Goal: Transaction & Acquisition: Book appointment/travel/reservation

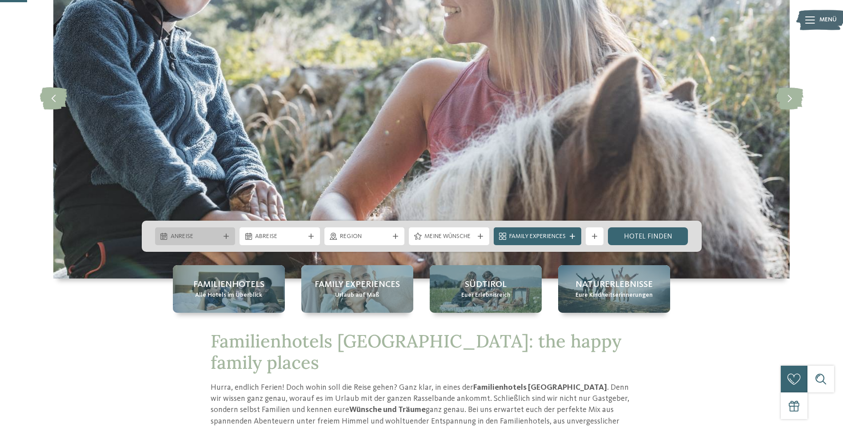
click at [219, 240] on span "Anreise" at bounding box center [195, 236] width 49 height 9
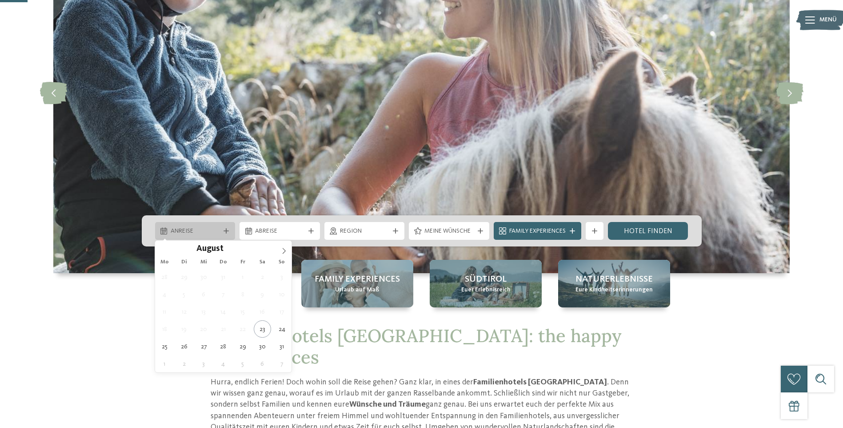
scroll to position [133, 0]
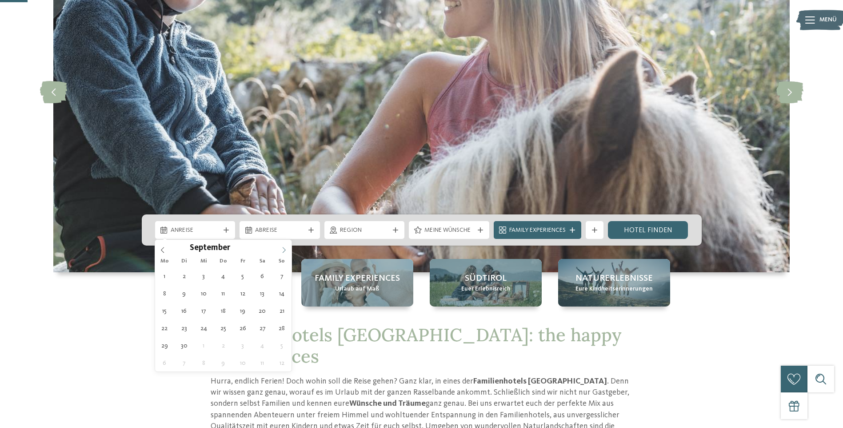
click at [286, 247] on icon at bounding box center [284, 250] width 6 height 6
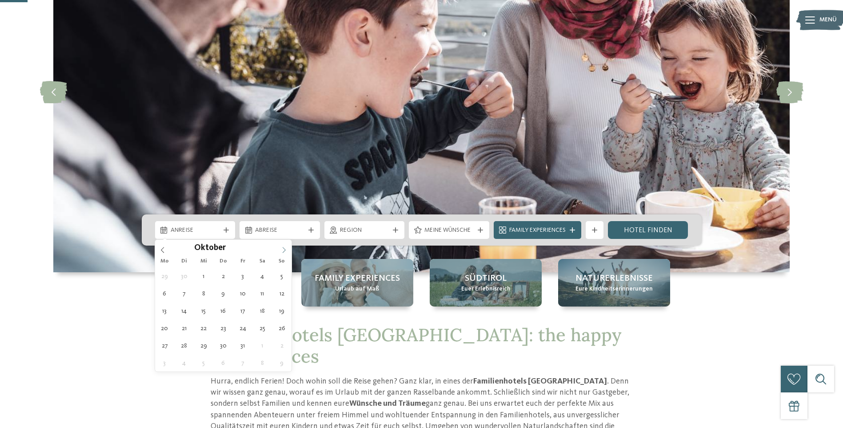
type div "11.10.2025"
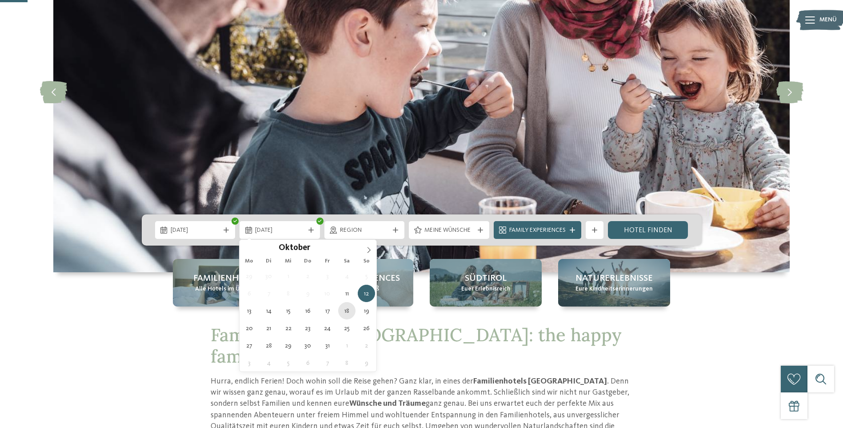
type div "18.10.2025"
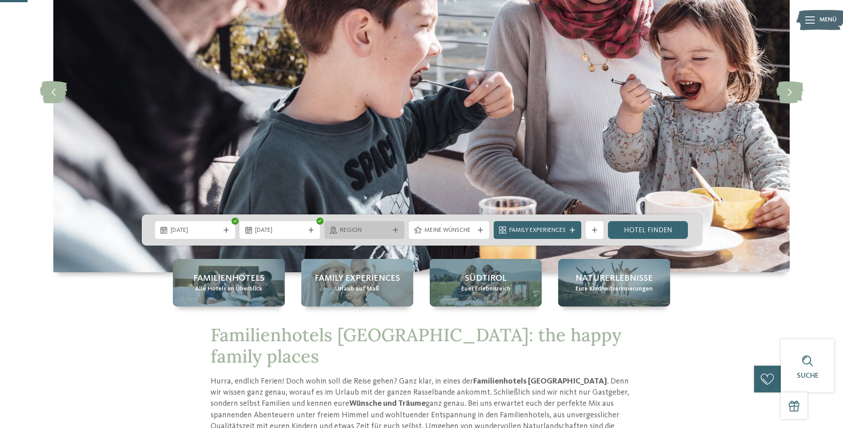
click at [372, 232] on span "Region" at bounding box center [364, 230] width 49 height 9
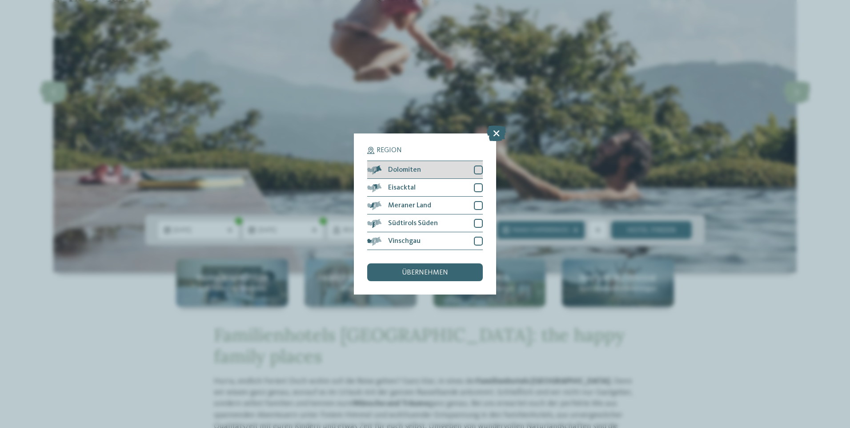
click at [476, 171] on div at bounding box center [478, 169] width 9 height 9
click at [477, 189] on div at bounding box center [478, 187] width 9 height 9
click at [478, 215] on div "Südtirols Süden" at bounding box center [425, 223] width 116 height 18
click at [479, 202] on div at bounding box center [478, 205] width 9 height 9
click at [478, 225] on icon at bounding box center [479, 222] width 6 height 5
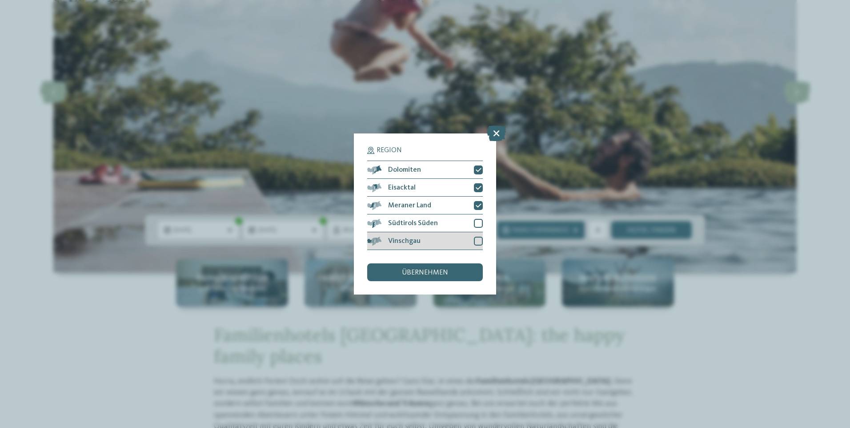
click at [480, 242] on div at bounding box center [478, 240] width 9 height 9
click at [482, 225] on div at bounding box center [478, 223] width 9 height 9
click at [424, 272] on span "übernehmen" at bounding box center [425, 272] width 46 height 7
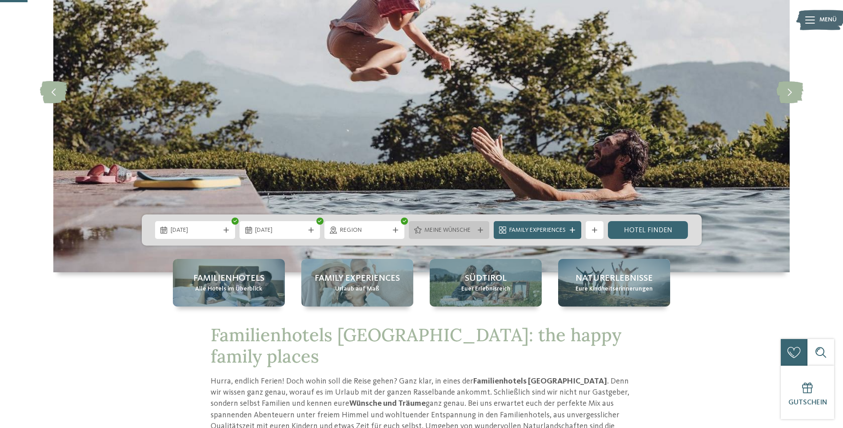
click at [460, 227] on span "Meine Wünsche" at bounding box center [448, 230] width 49 height 9
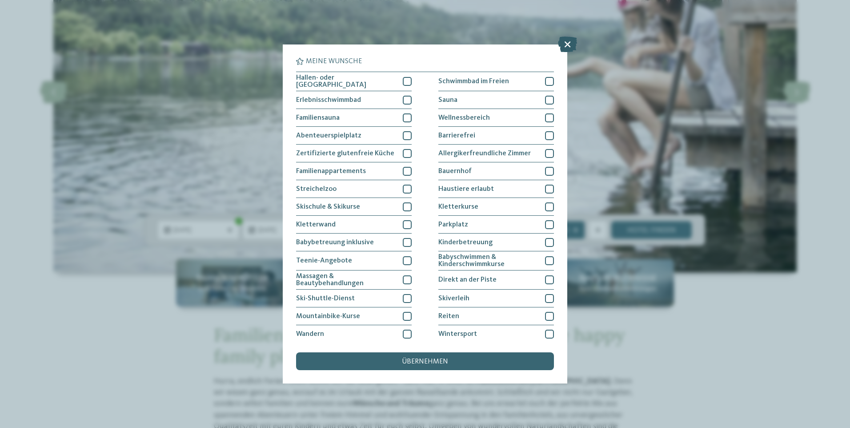
click at [570, 47] on icon at bounding box center [567, 44] width 19 height 16
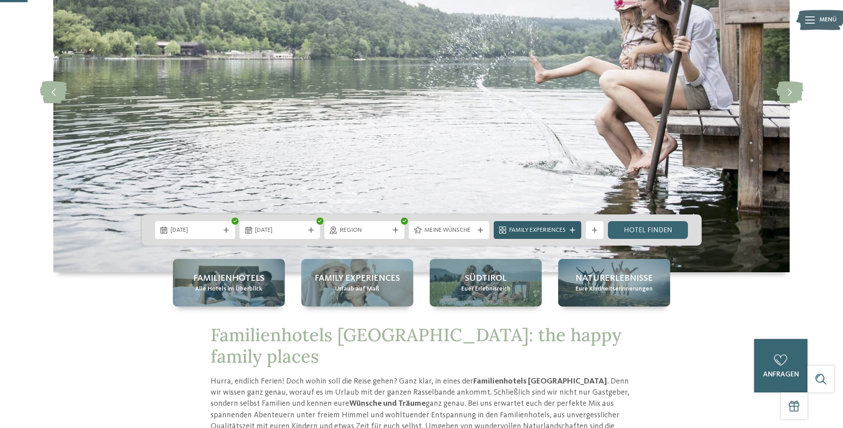
click at [572, 232] on icon at bounding box center [572, 229] width 5 height 5
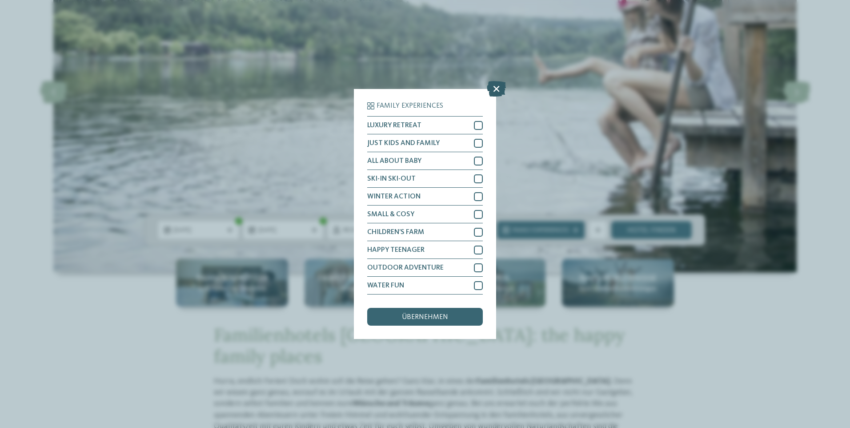
click at [501, 88] on icon at bounding box center [496, 89] width 19 height 16
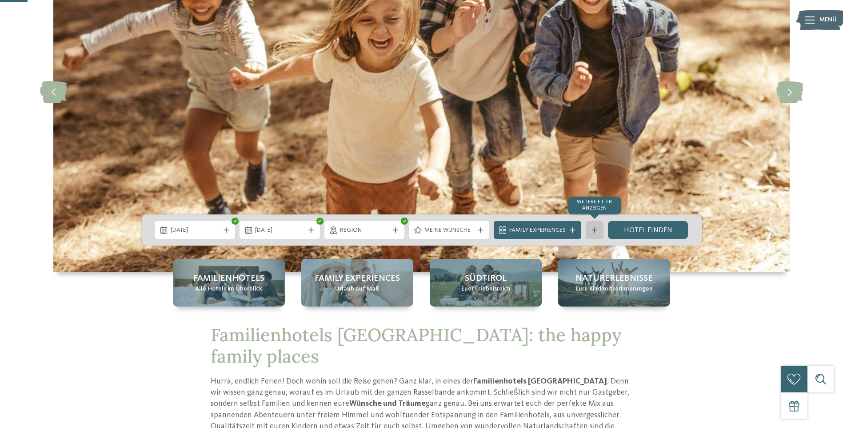
click at [594, 234] on div "Weitere Filter anzeigen" at bounding box center [595, 230] width 18 height 18
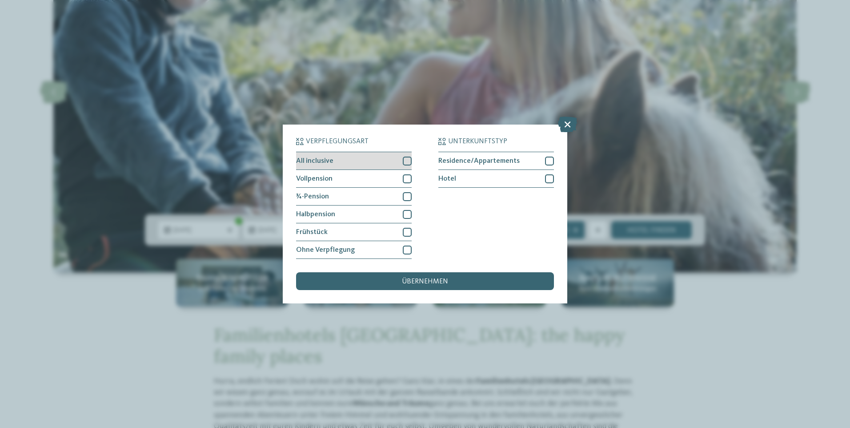
click at [404, 162] on div at bounding box center [407, 160] width 9 height 9
click at [408, 179] on div at bounding box center [407, 178] width 9 height 9
click at [408, 198] on div at bounding box center [407, 196] width 9 height 9
click at [455, 283] on div "übernehmen" at bounding box center [425, 281] width 258 height 18
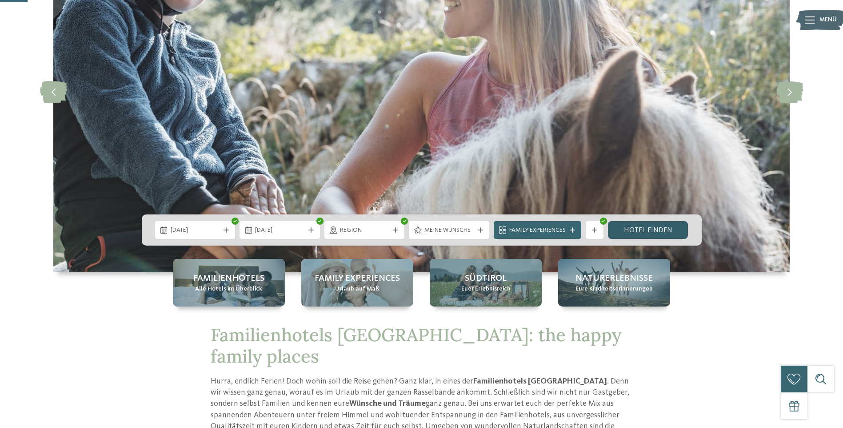
click at [643, 233] on link "Hotel finden" at bounding box center [648, 230] width 80 height 18
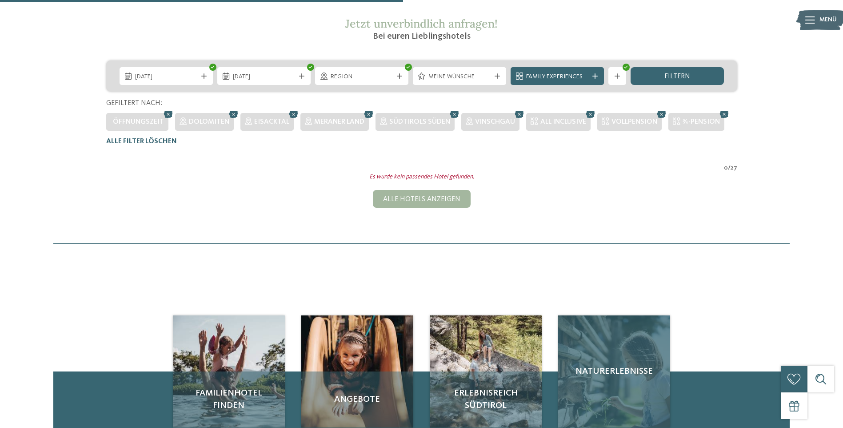
scroll to position [125, 0]
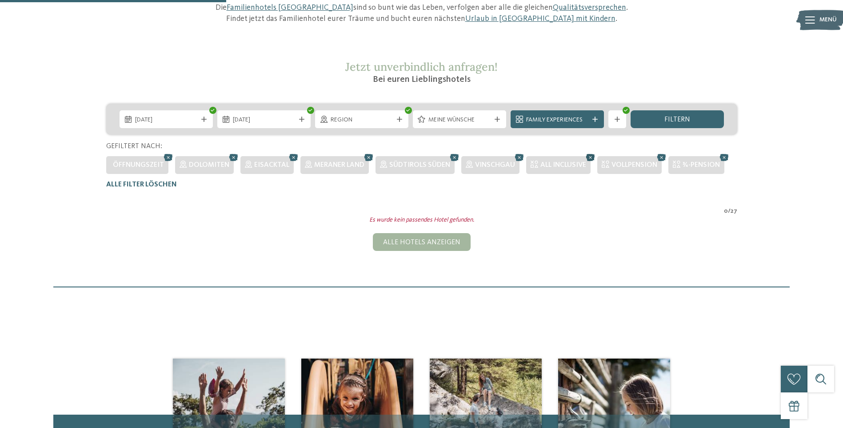
click at [588, 159] on icon at bounding box center [590, 158] width 13 height 12
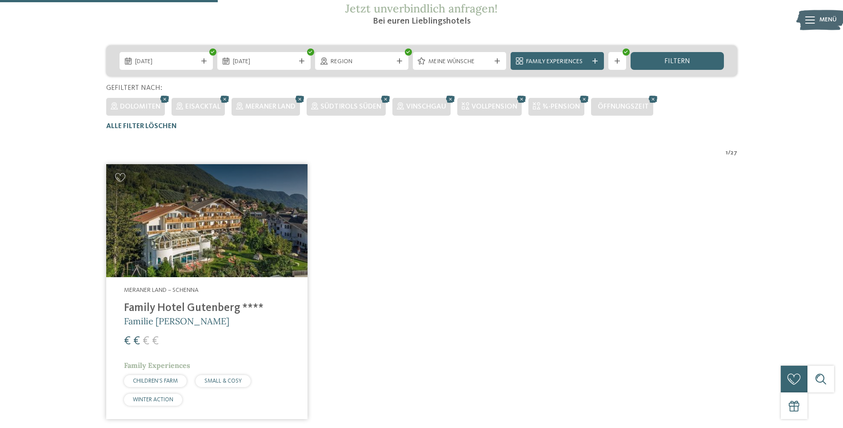
scroll to position [180, 0]
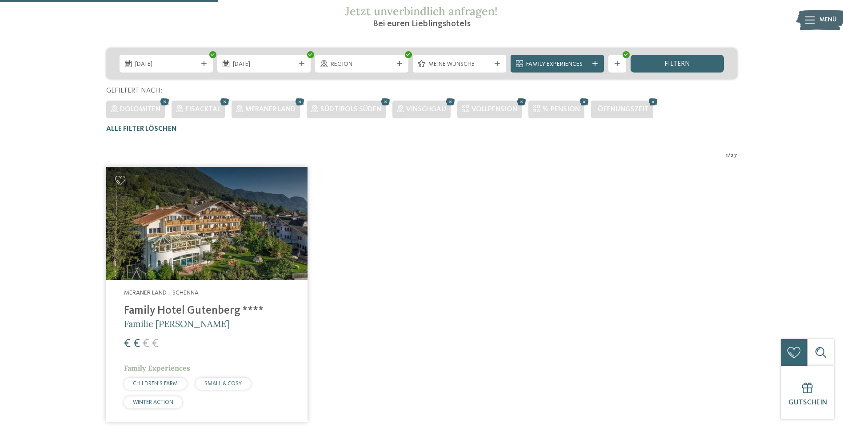
click at [520, 99] on icon at bounding box center [521, 102] width 13 height 12
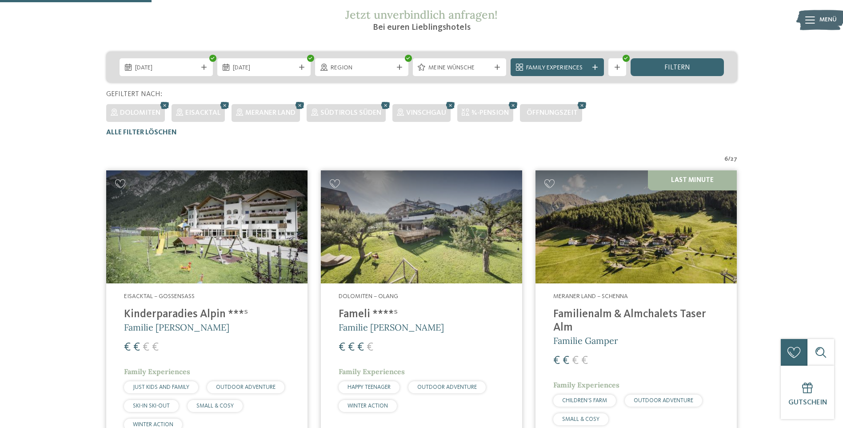
scroll to position [169, 0]
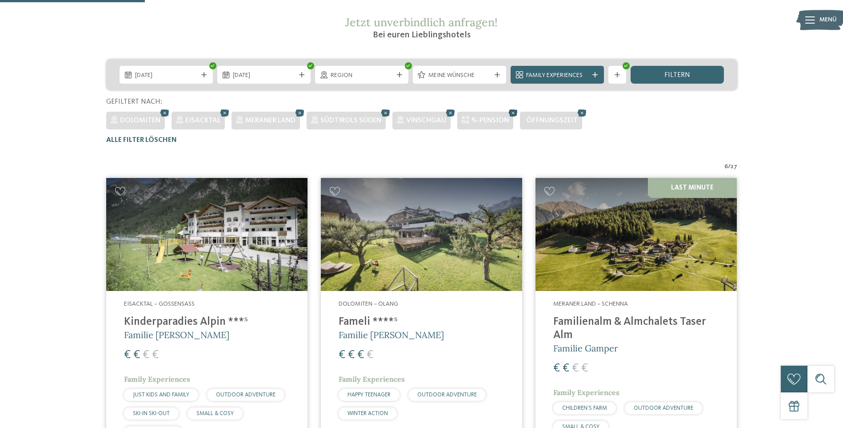
click at [510, 112] on icon at bounding box center [513, 113] width 13 height 12
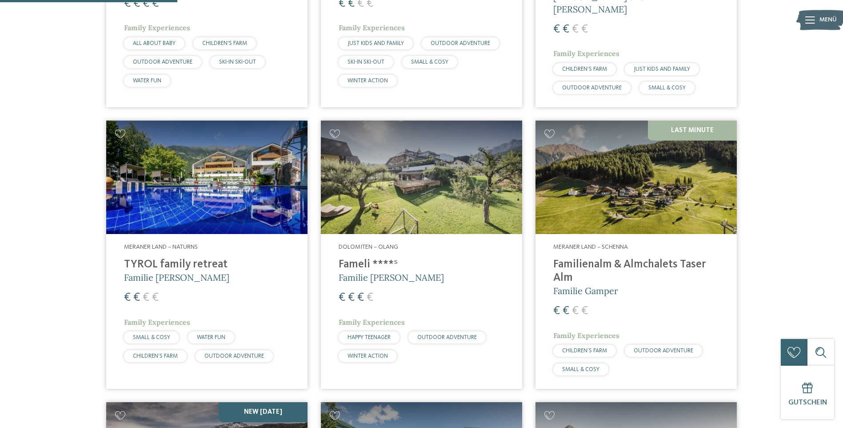
scroll to position [525, 0]
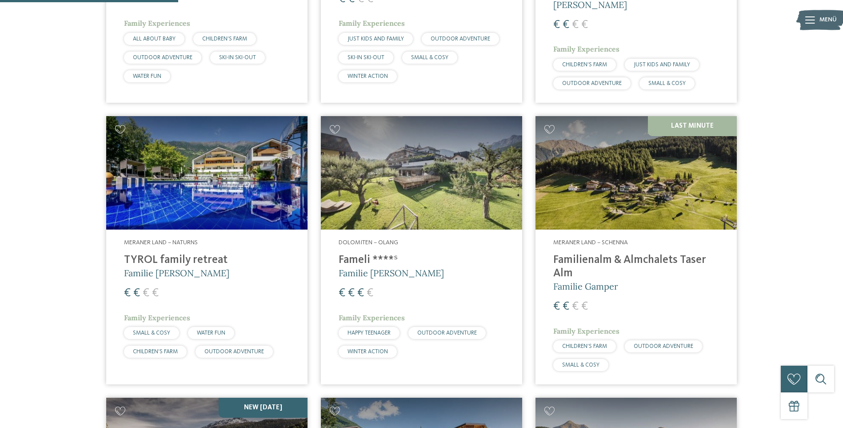
click at [626, 253] on h4 "Familienalm & Almchalets Taser Alm" at bounding box center [636, 266] width 166 height 27
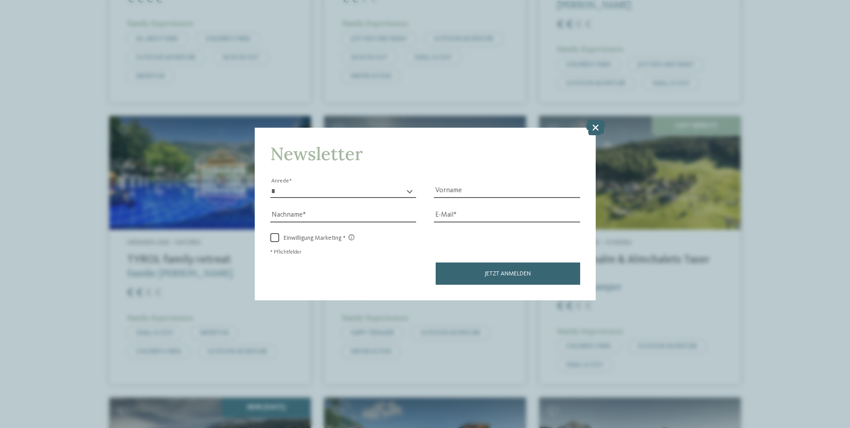
click at [592, 132] on icon at bounding box center [595, 127] width 19 height 16
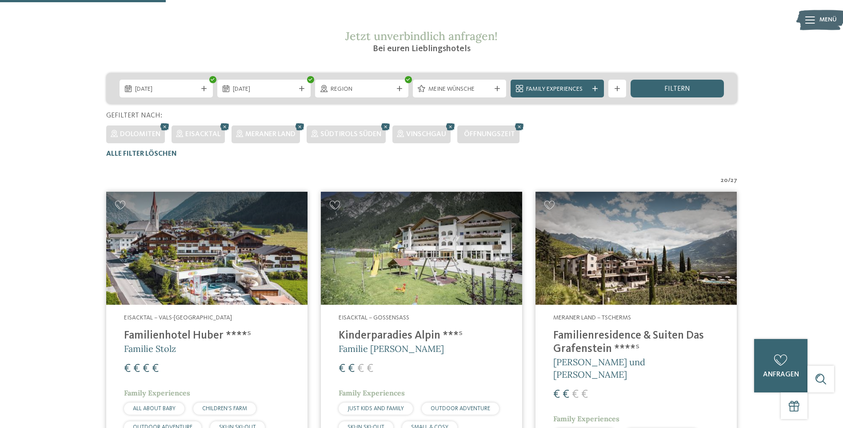
scroll to position [0, 0]
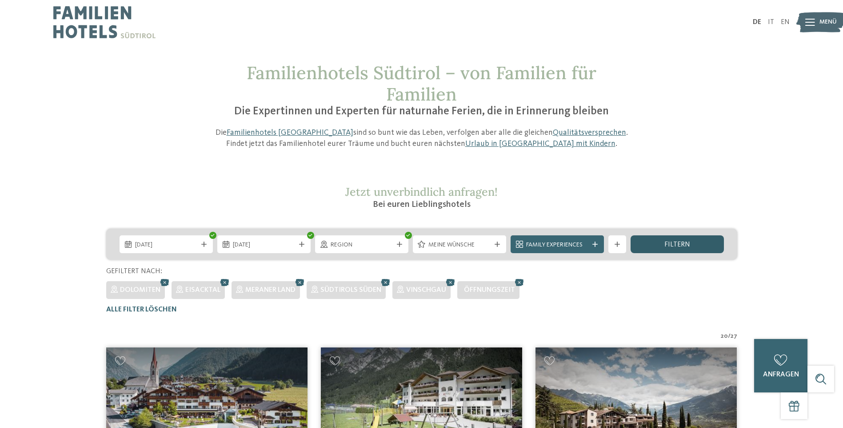
click at [669, 243] on span "filtern" at bounding box center [677, 244] width 26 height 7
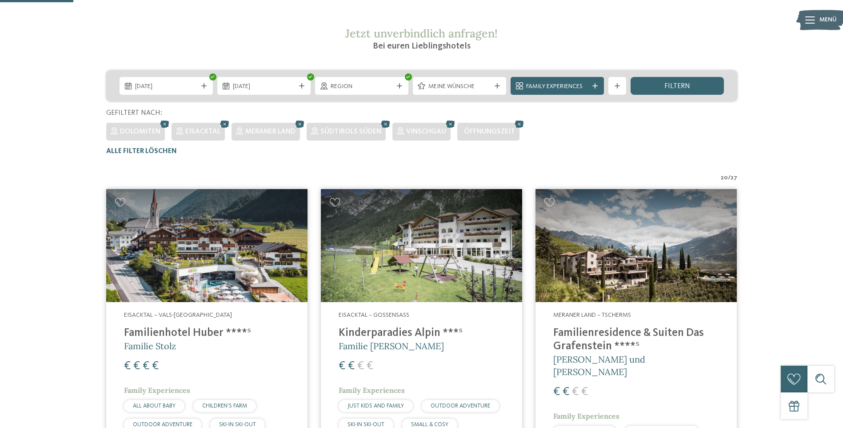
scroll to position [125, 0]
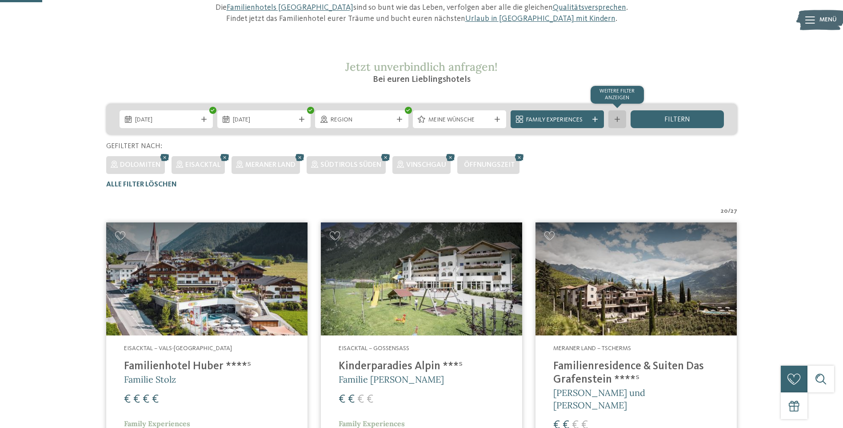
click at [622, 119] on div "Weitere Filter anzeigen" at bounding box center [617, 119] width 18 height 18
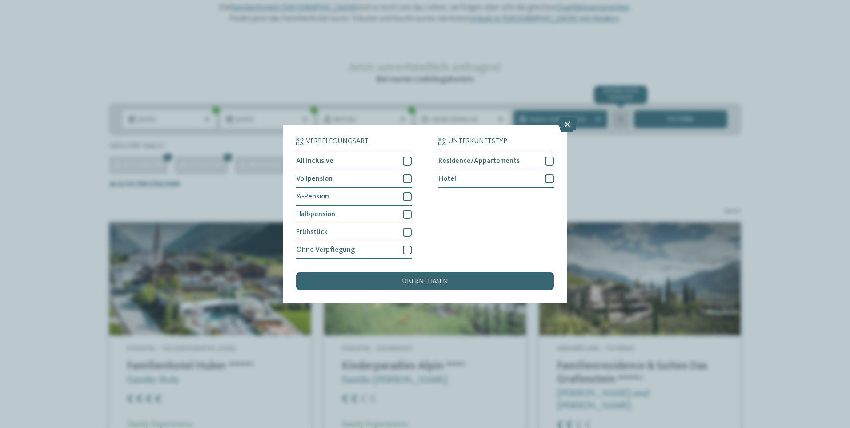
click at [622, 119] on div "Verpflegungsart All inclusive Vollpension Hotel" at bounding box center [425, 214] width 850 height 428
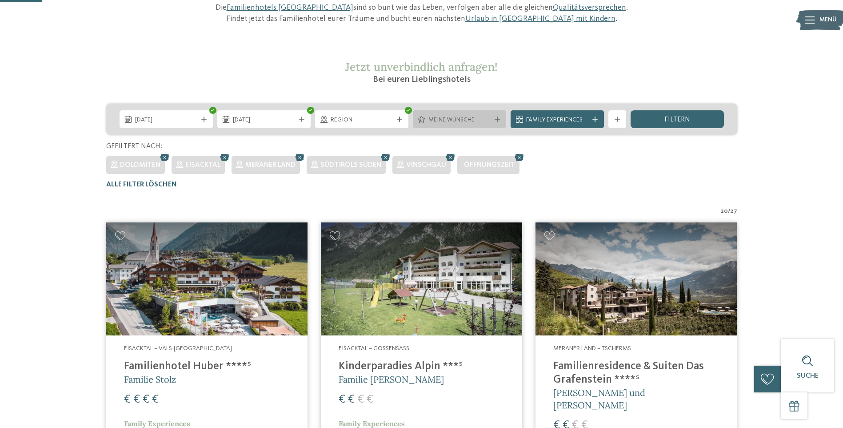
click at [505, 120] on div "Meine Wünsche" at bounding box center [459, 119] width 93 height 18
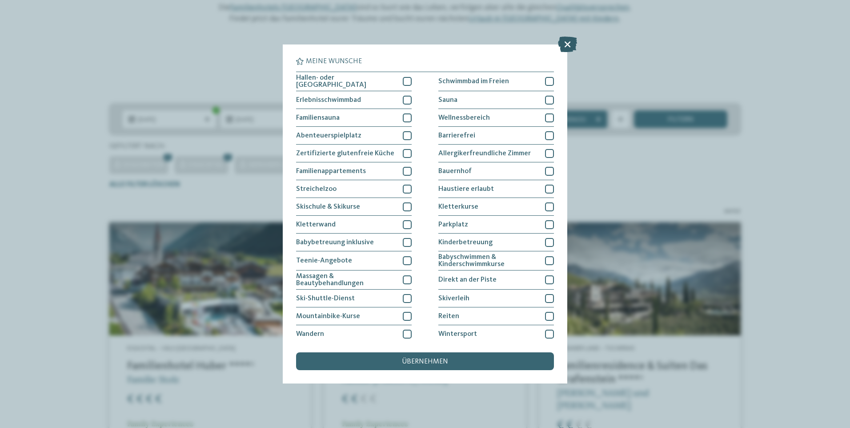
click at [568, 48] on icon at bounding box center [567, 44] width 19 height 16
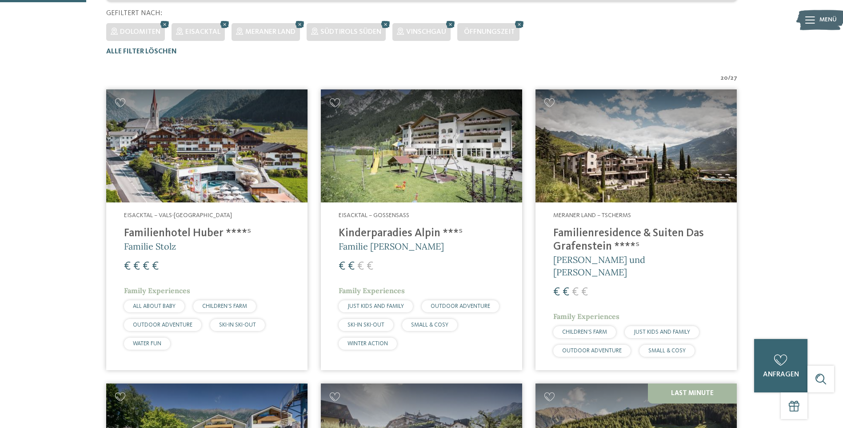
scroll to position [258, 0]
click at [388, 228] on h4 "Kinderparadies Alpin ***ˢ" at bounding box center [422, 232] width 166 height 13
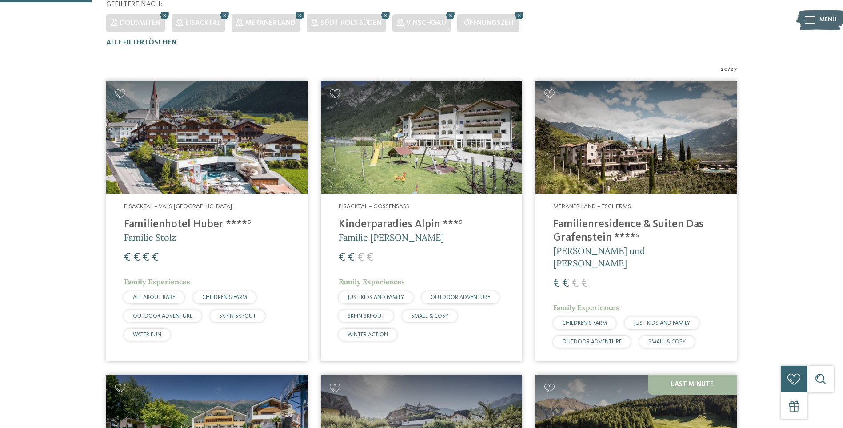
scroll to position [269, 0]
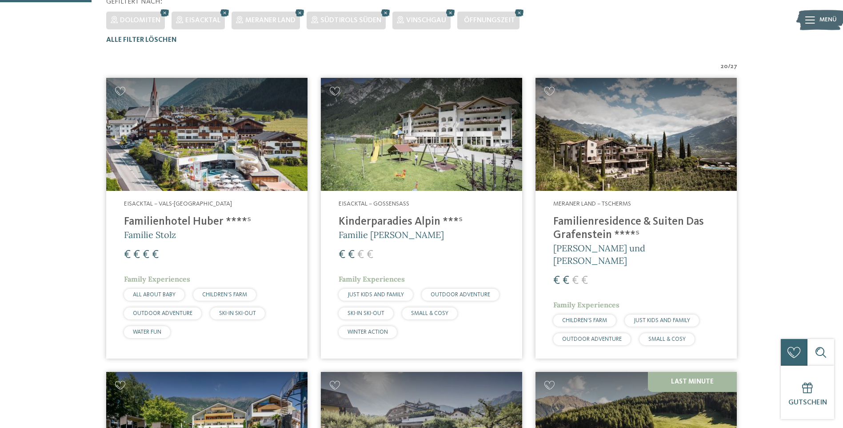
click at [652, 227] on h4 "Familienresidence & Suiten Das Grafenstein ****ˢ" at bounding box center [636, 228] width 166 height 27
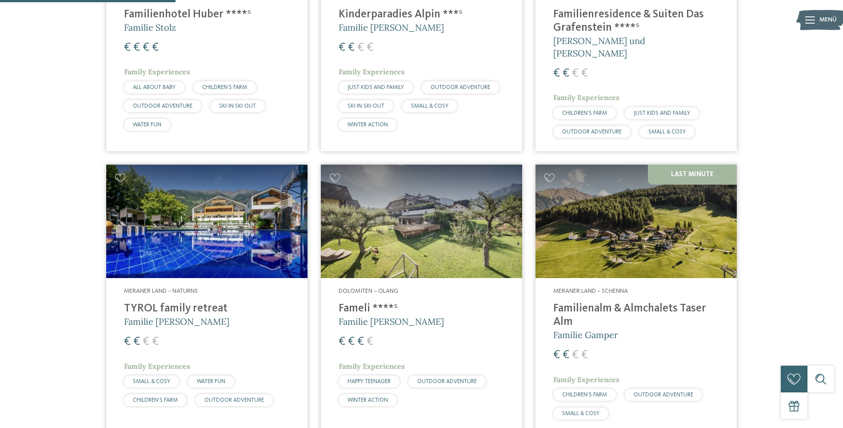
scroll to position [558, 0]
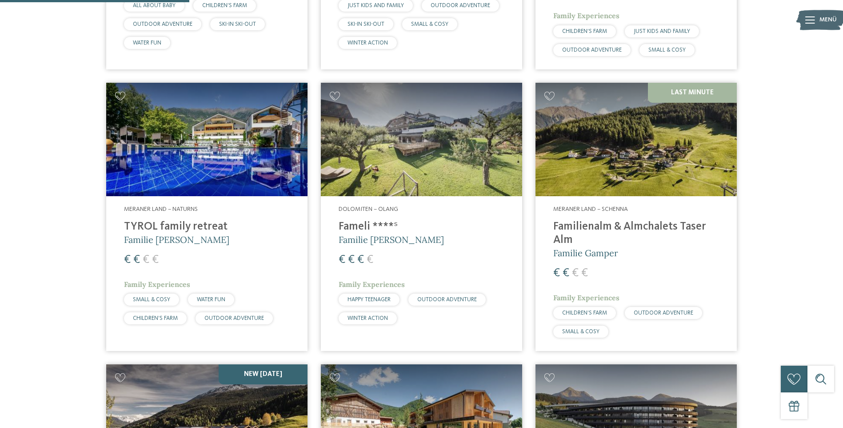
click at [172, 220] on h4 "TYROL family retreat" at bounding box center [207, 226] width 166 height 13
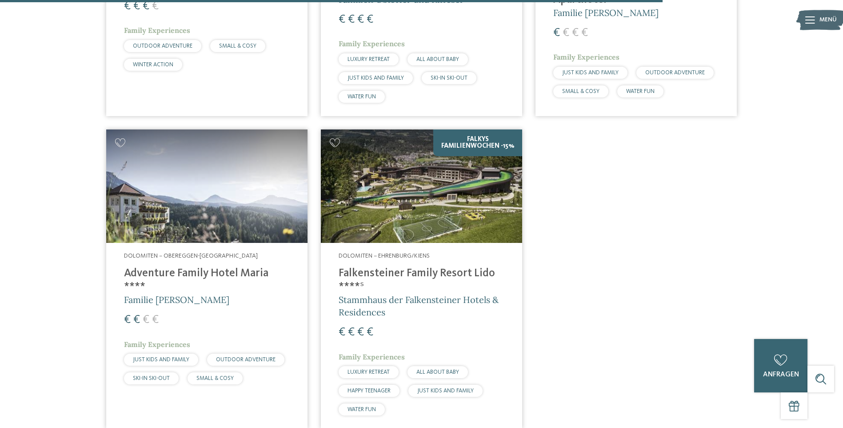
scroll to position [1981, 0]
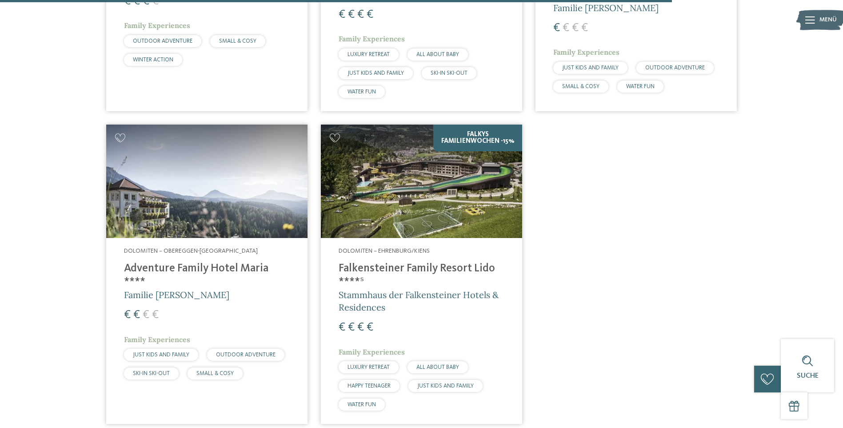
click at [190, 262] on h4 "Adventure Family Hotel Maria ****" at bounding box center [207, 275] width 166 height 27
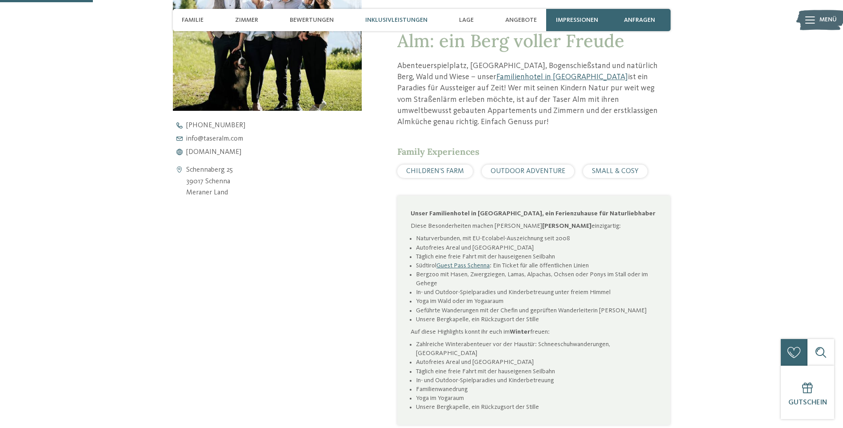
click at [400, 19] on span "Inklusivleistungen" at bounding box center [396, 20] width 62 height 8
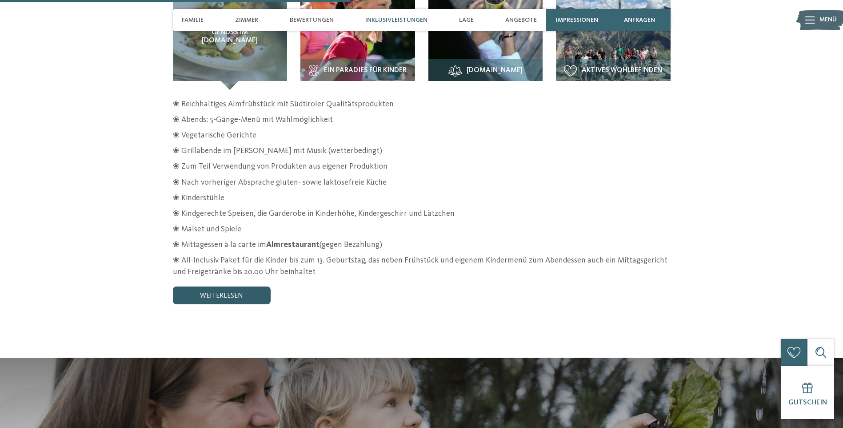
scroll to position [1434, 0]
click at [224, 286] on link "weiterlesen" at bounding box center [222, 295] width 98 height 18
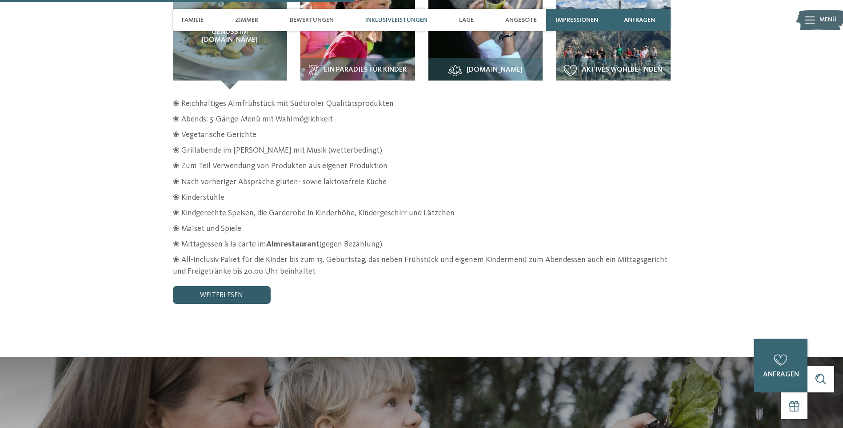
scroll to position [1445, 0]
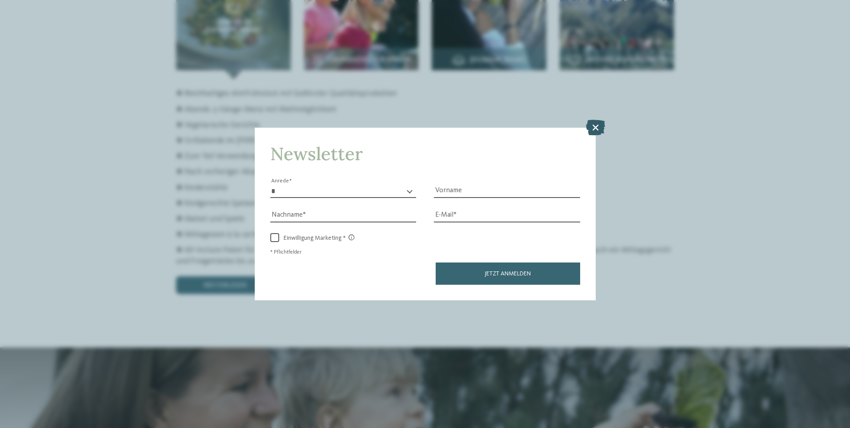
click at [594, 120] on icon at bounding box center [595, 127] width 19 height 16
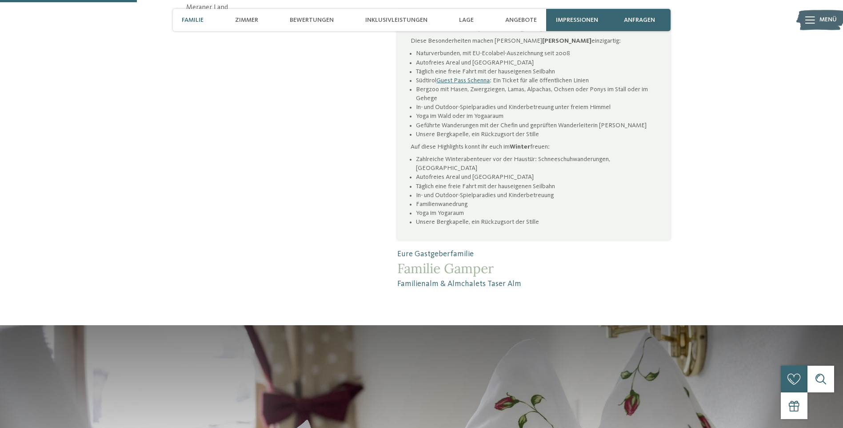
scroll to position [556, 0]
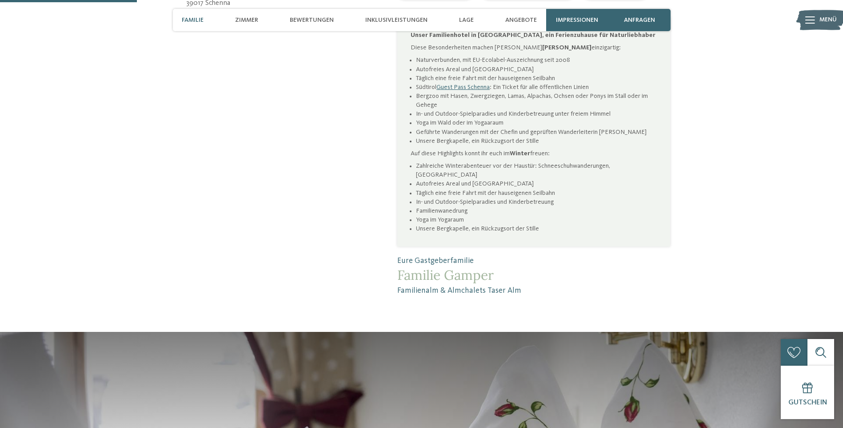
click at [199, 18] on span "Familie" at bounding box center [193, 20] width 22 height 8
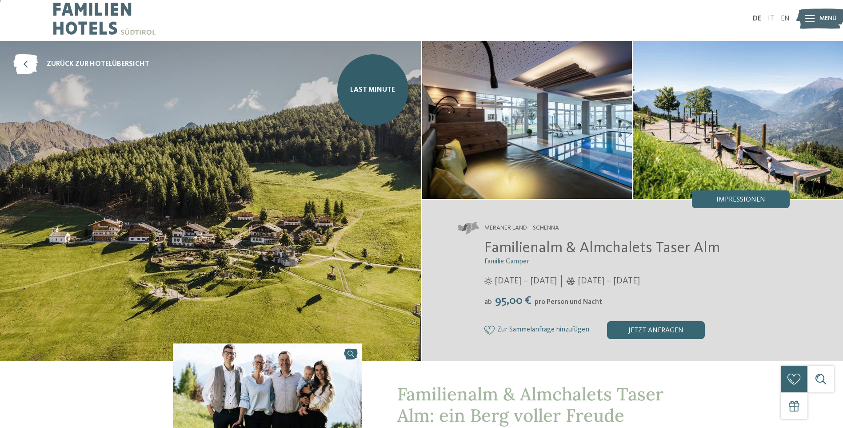
scroll to position [0, 0]
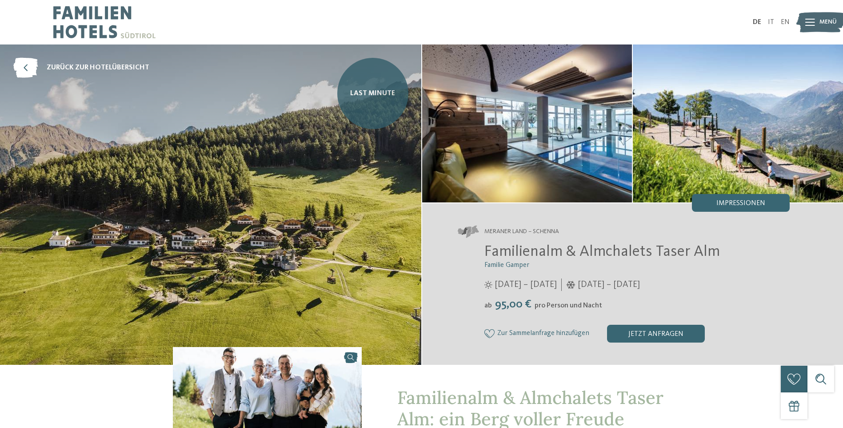
click at [368, 80] on link "Last Minute" at bounding box center [372, 93] width 71 height 71
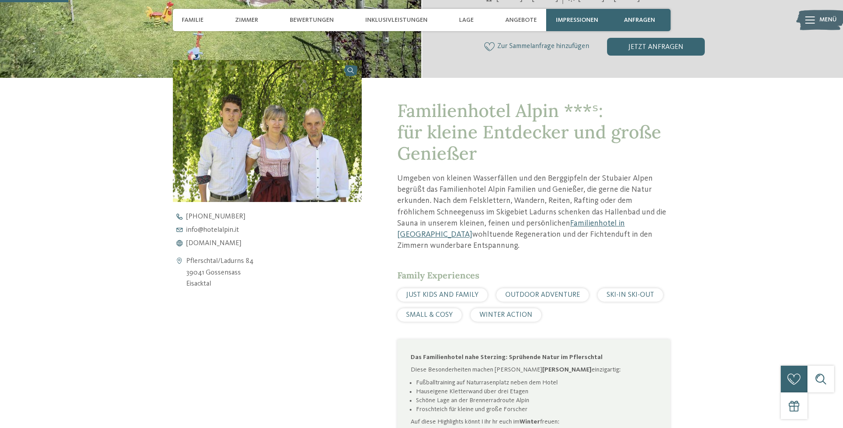
scroll to position [289, 0]
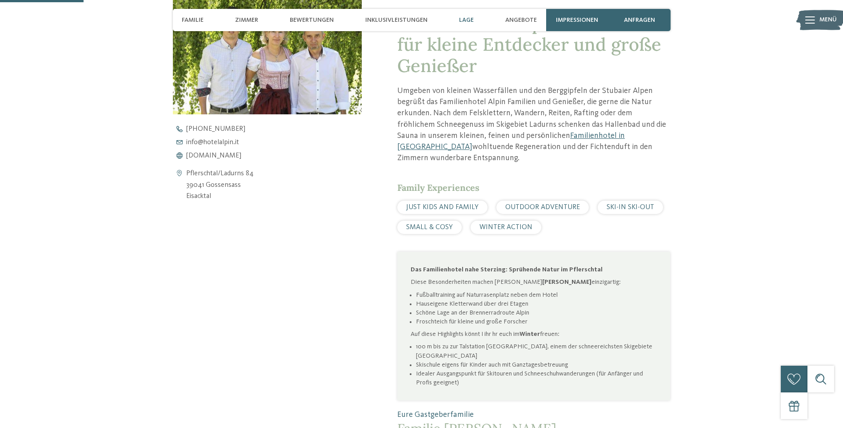
click at [467, 17] on span "Lage" at bounding box center [466, 20] width 15 height 8
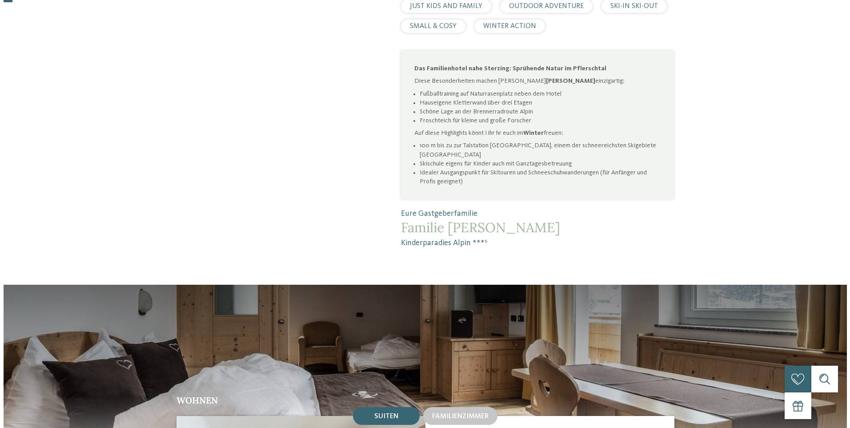
scroll to position [0, 0]
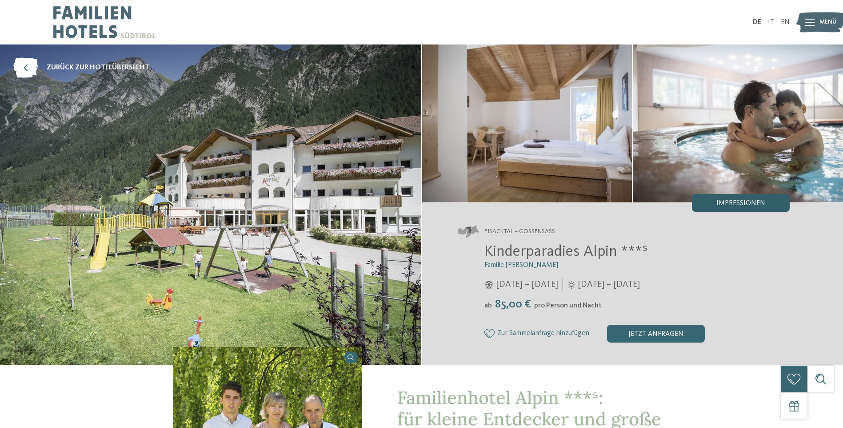
click at [757, 206] on span "Impressionen" at bounding box center [740, 203] width 49 height 7
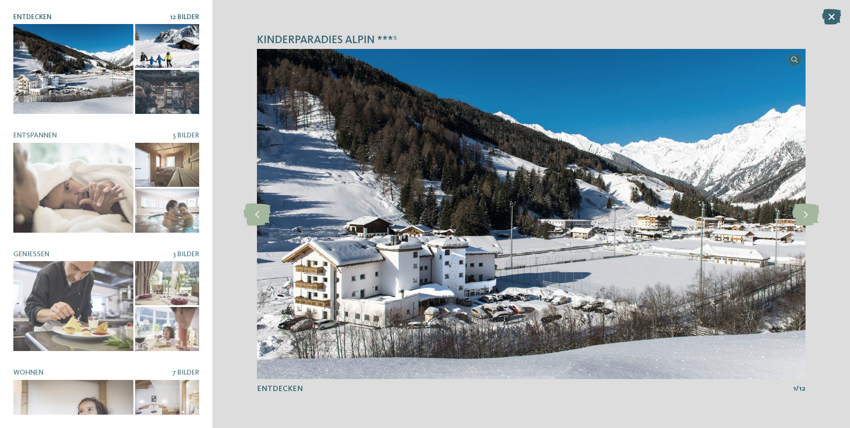
click at [823, 211] on div "Kinderparadies Alpin ***ˢ slide 1 of 12 1" at bounding box center [530, 214] width 637 height 428
click at [802, 211] on icon at bounding box center [805, 214] width 27 height 22
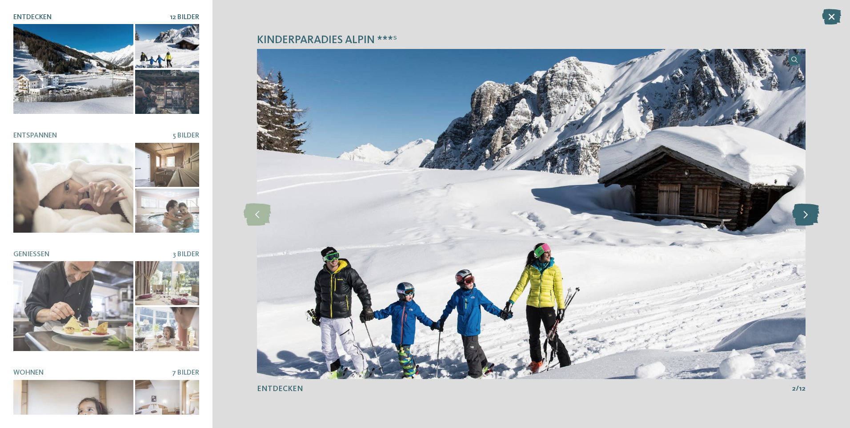
click at [802, 211] on icon at bounding box center [805, 214] width 27 height 22
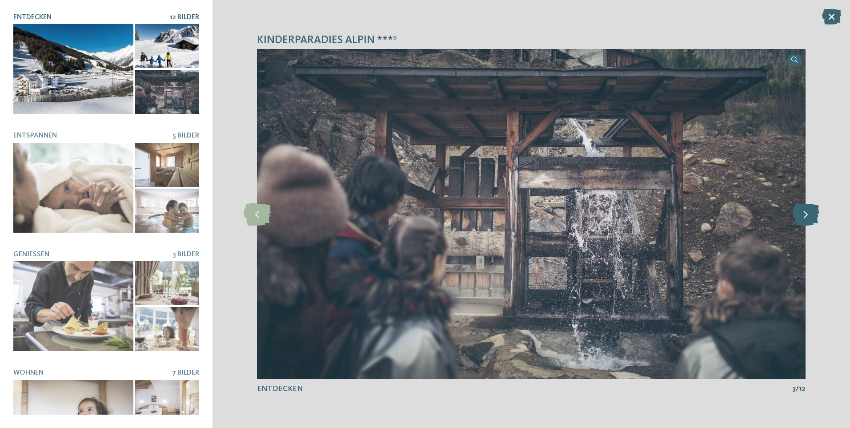
click at [802, 211] on icon at bounding box center [805, 214] width 27 height 22
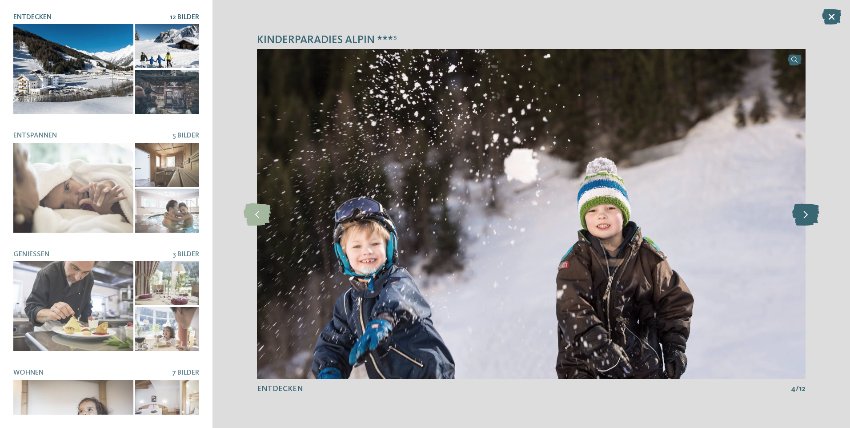
click at [802, 211] on icon at bounding box center [805, 214] width 27 height 22
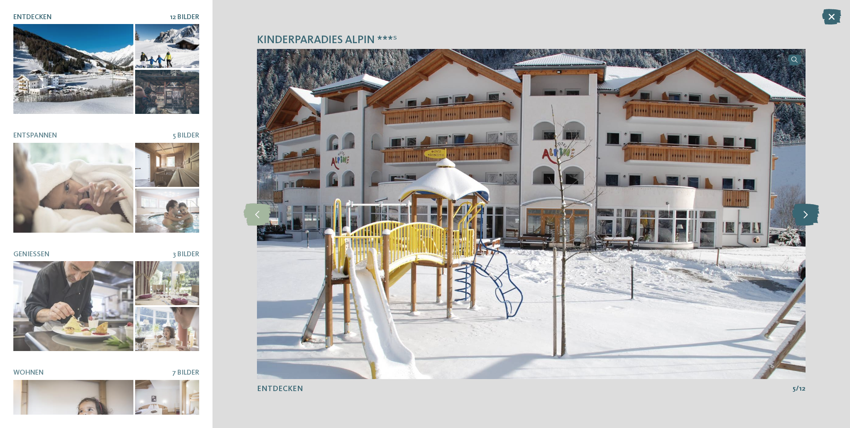
click at [802, 211] on icon at bounding box center [805, 214] width 27 height 22
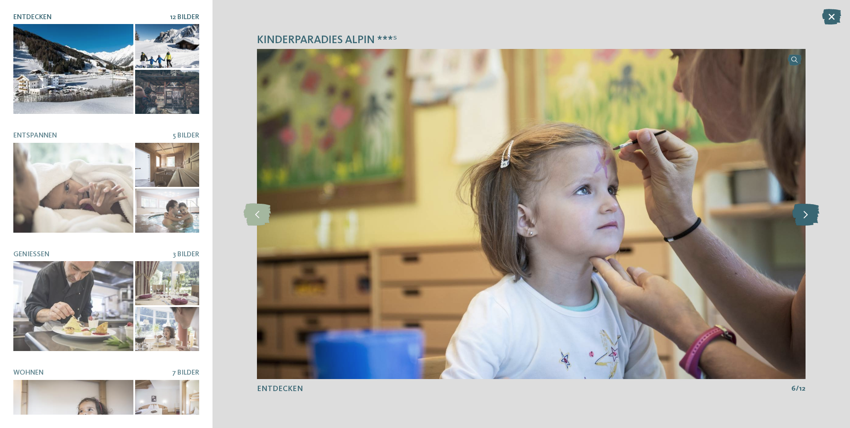
click at [802, 211] on icon at bounding box center [805, 214] width 27 height 22
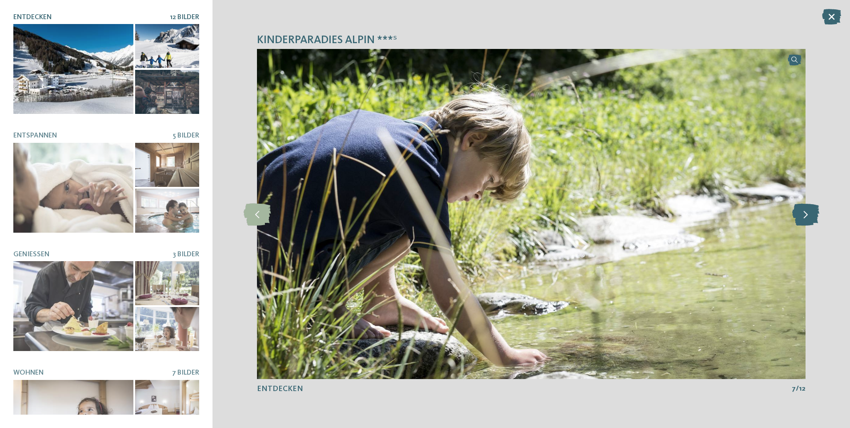
click at [802, 211] on icon at bounding box center [805, 214] width 27 height 22
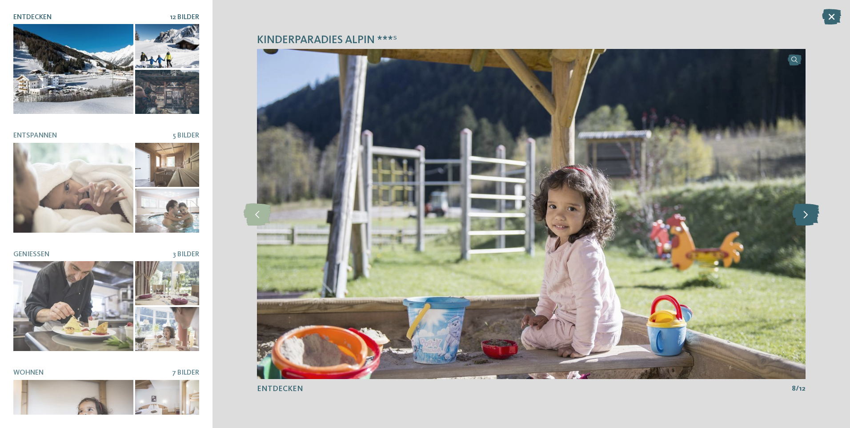
click at [802, 211] on icon at bounding box center [805, 214] width 27 height 22
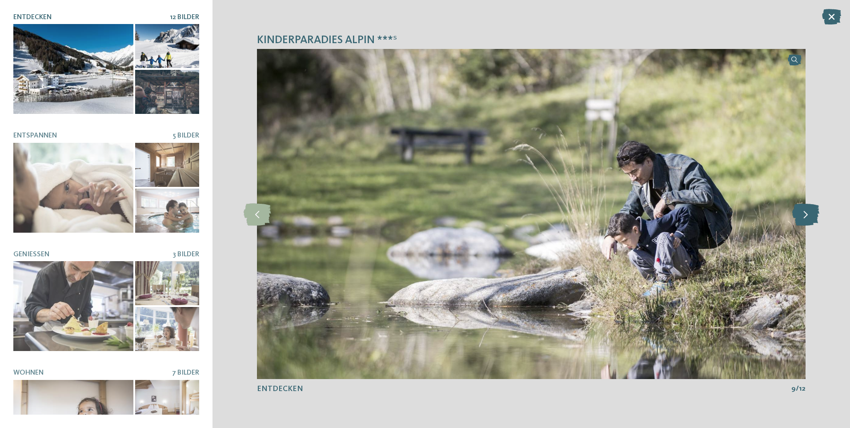
click at [802, 211] on icon at bounding box center [805, 214] width 27 height 22
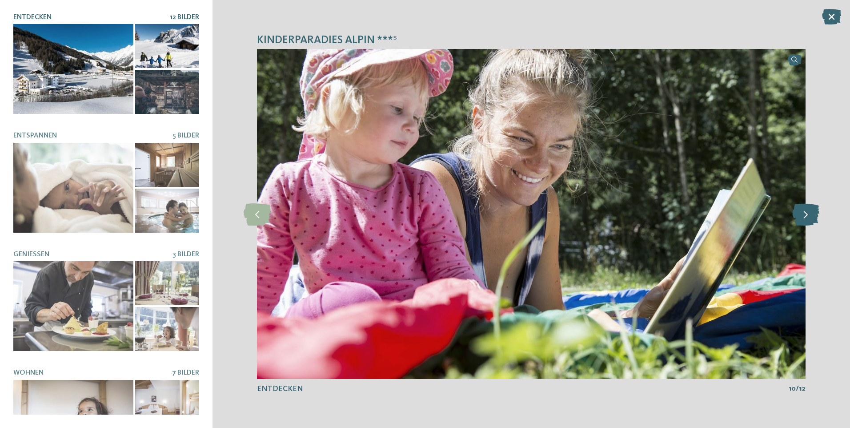
click at [802, 211] on icon at bounding box center [805, 214] width 27 height 22
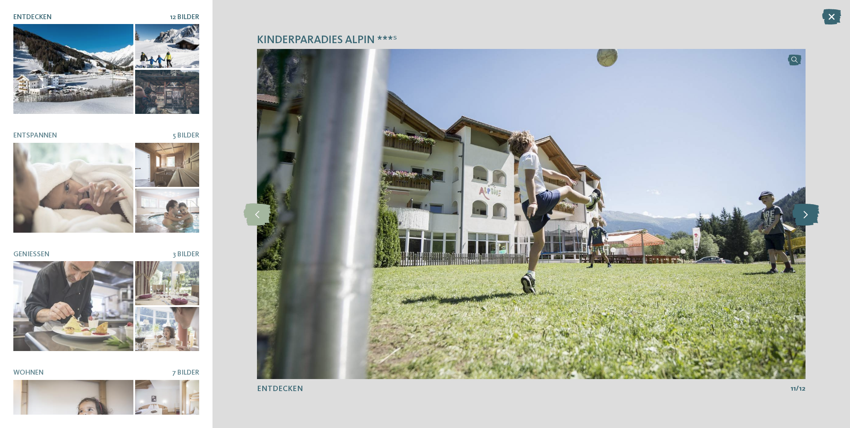
click at [802, 211] on icon at bounding box center [805, 214] width 27 height 22
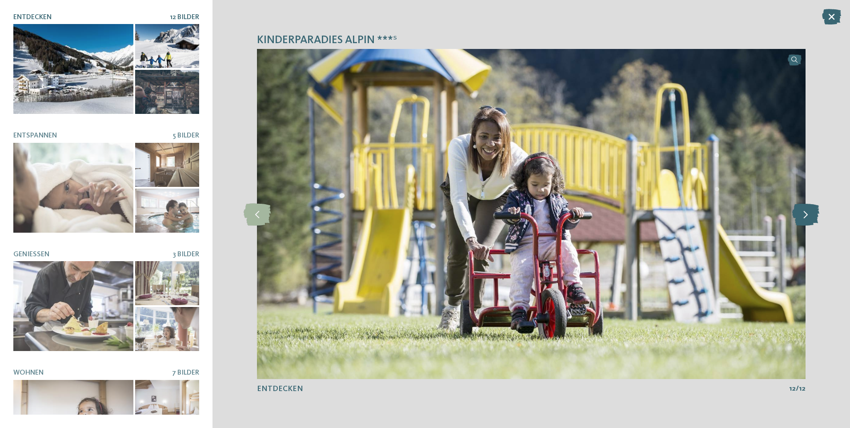
click at [802, 211] on icon at bounding box center [805, 214] width 27 height 22
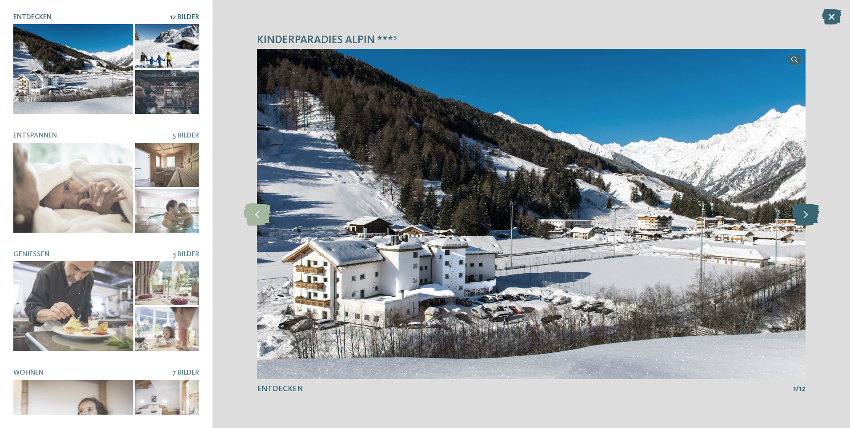
click at [802, 211] on icon at bounding box center [805, 214] width 27 height 22
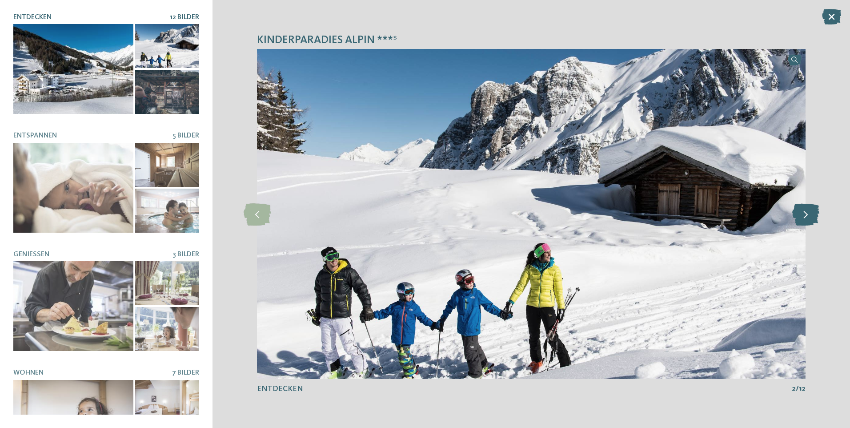
click at [802, 211] on icon at bounding box center [805, 214] width 27 height 22
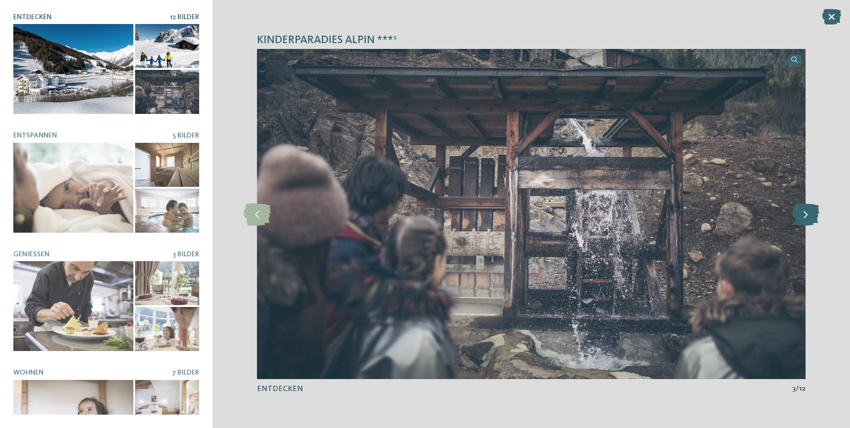
click at [802, 211] on icon at bounding box center [805, 214] width 27 height 22
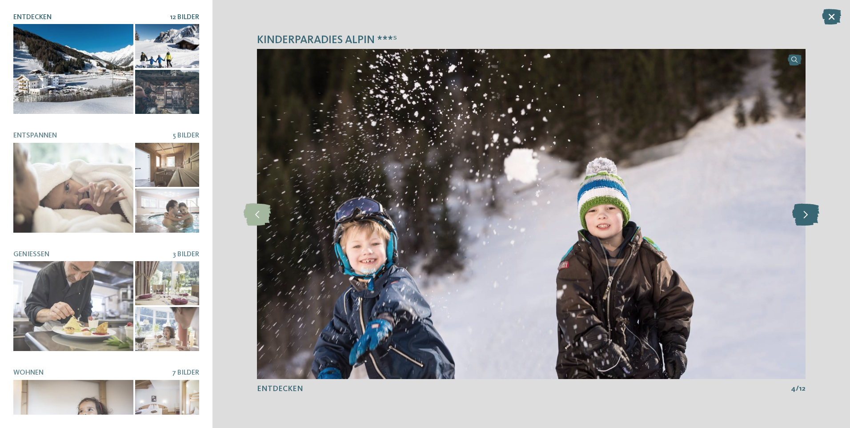
click at [802, 211] on icon at bounding box center [805, 214] width 27 height 22
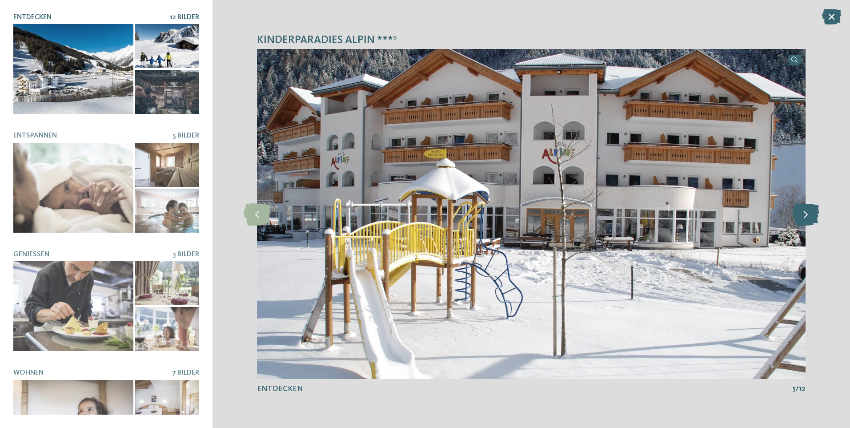
click at [802, 211] on icon at bounding box center [805, 214] width 27 height 22
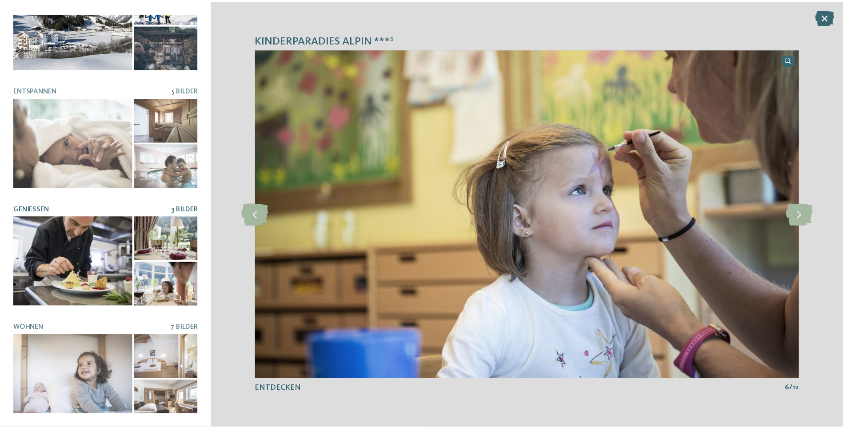
scroll to position [46, 0]
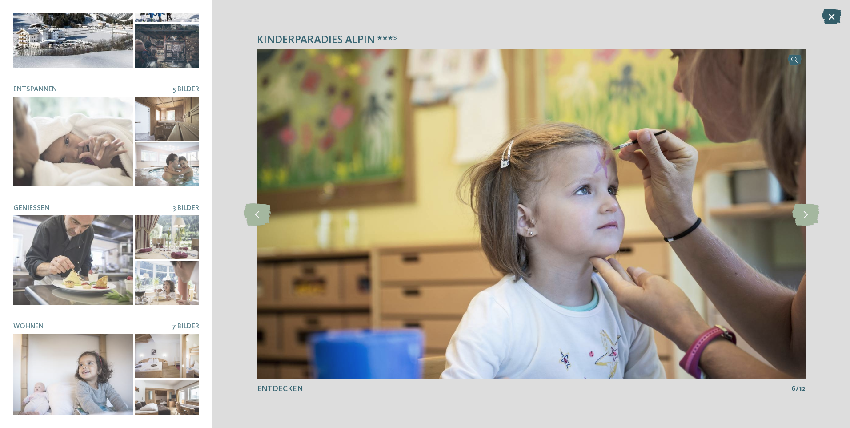
click at [831, 17] on icon at bounding box center [831, 17] width 19 height 16
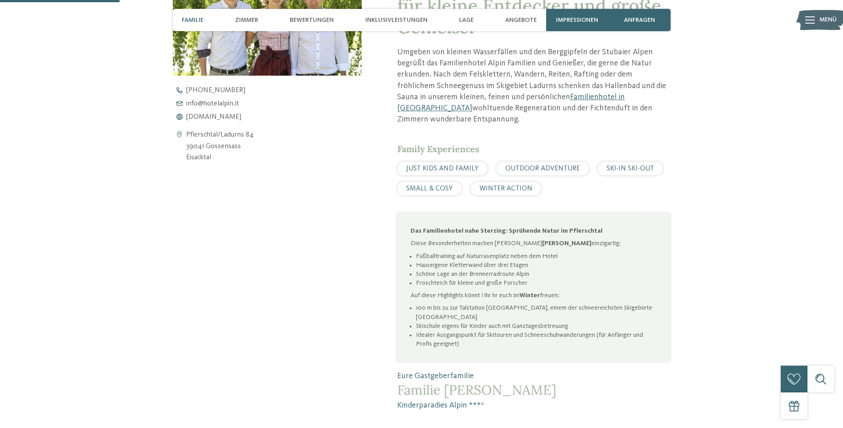
scroll to position [411, 0]
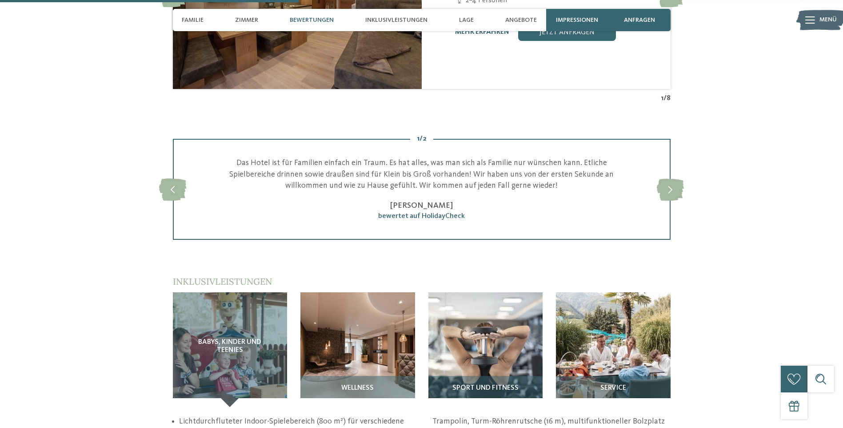
scroll to position [1189, 0]
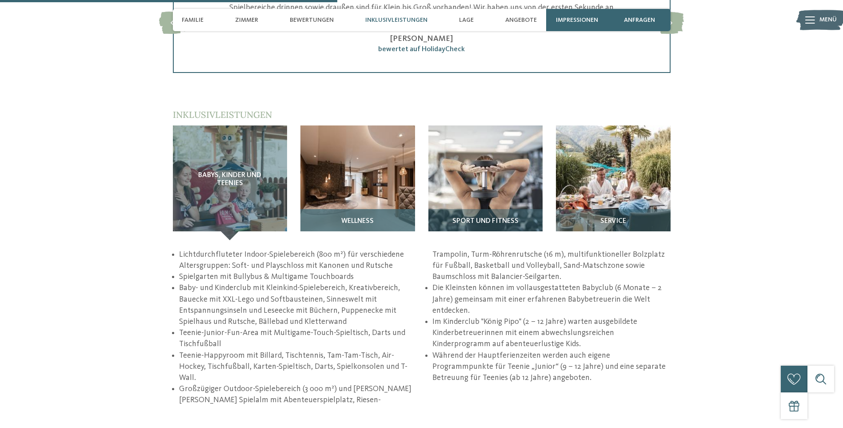
click at [371, 220] on span "Wellness" at bounding box center [357, 221] width 32 height 8
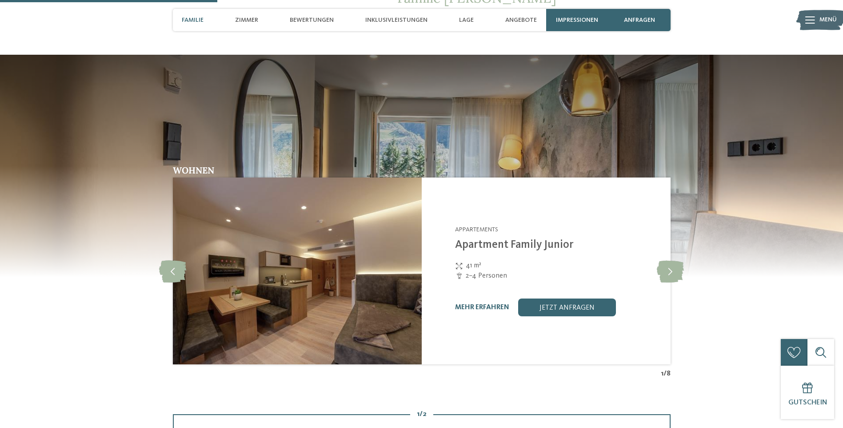
scroll to position [744, 0]
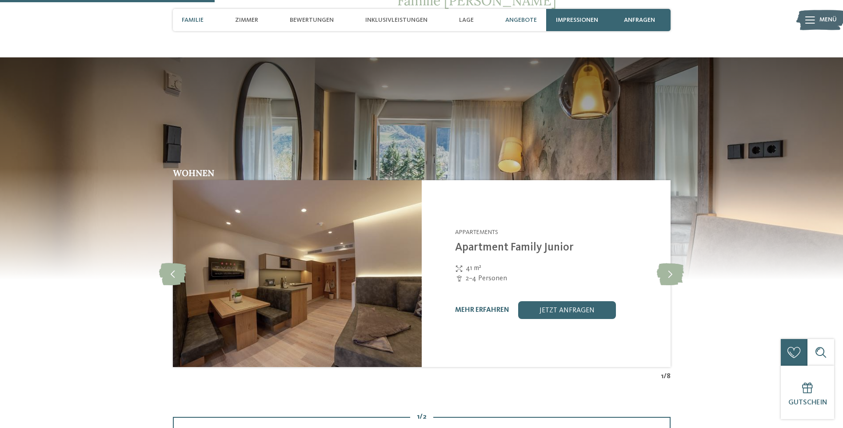
click at [524, 16] on span "Angebote" at bounding box center [521, 20] width 32 height 8
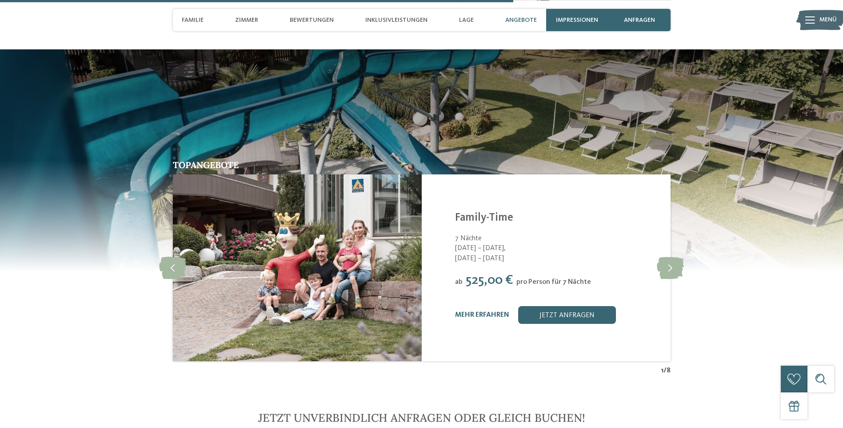
scroll to position [1780, 0]
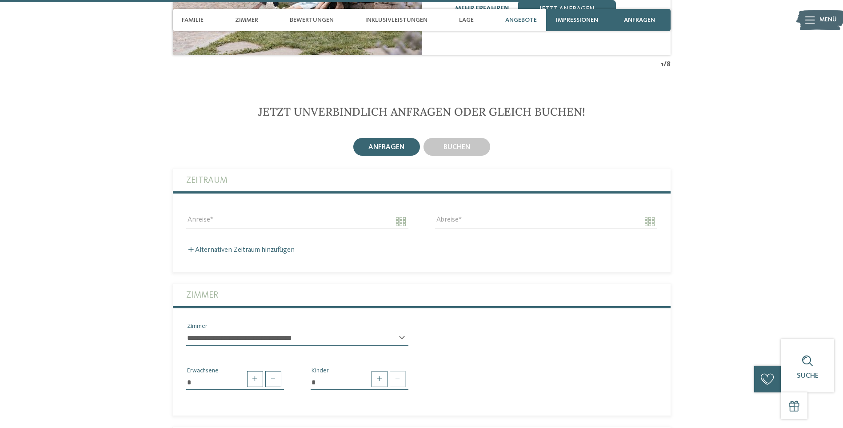
click at [466, 138] on section "Jetzt unverbindlich anfragen oder gleich buchen! anfragen buchen" at bounding box center [422, 423] width 604 height 636
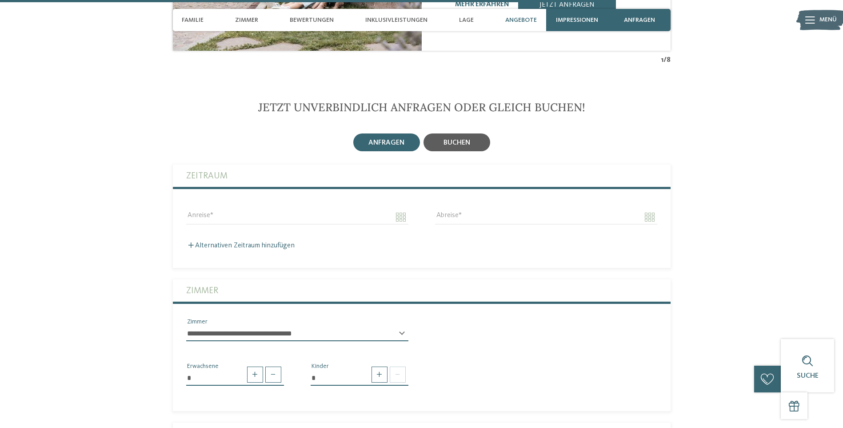
scroll to position [2091, 0]
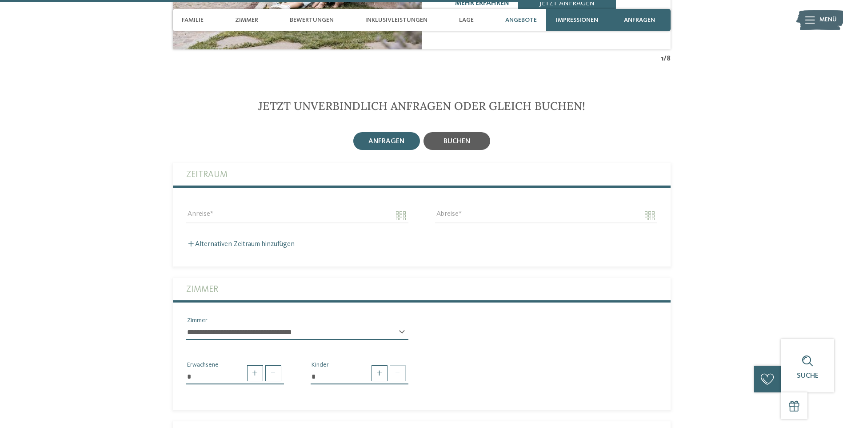
click at [466, 140] on span "buchen" at bounding box center [457, 141] width 27 height 7
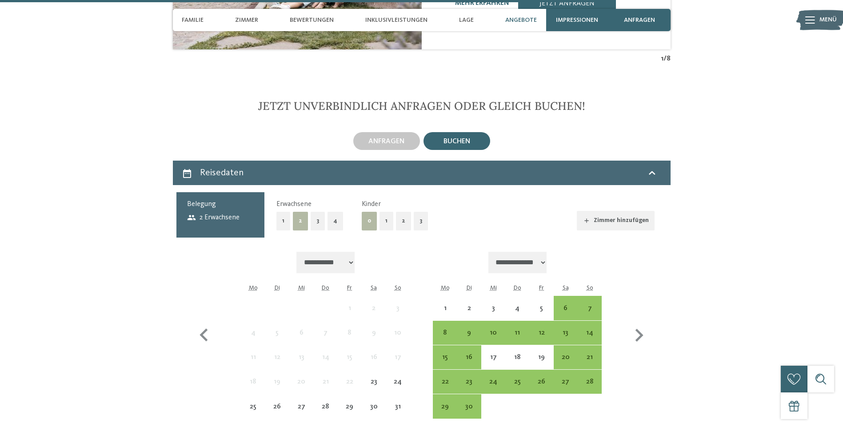
click at [388, 220] on button "1" at bounding box center [387, 221] width 14 height 18
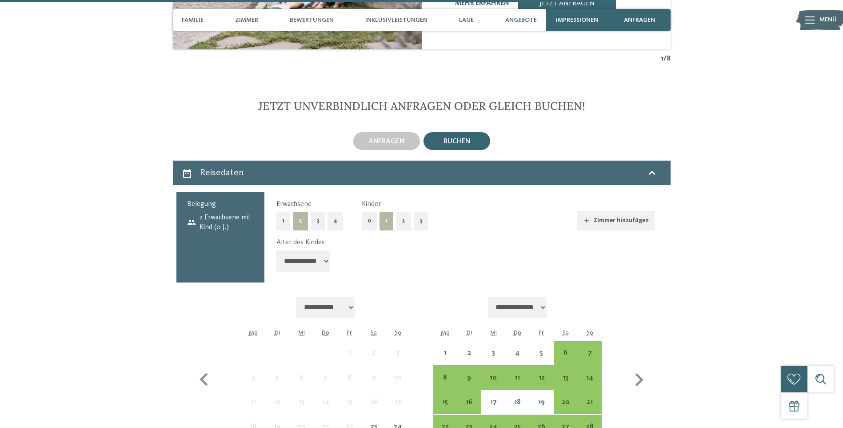
click at [328, 264] on select "**********" at bounding box center [302, 260] width 53 height 21
select select "**"
click at [276, 250] on select "**********" at bounding box center [302, 260] width 53 height 21
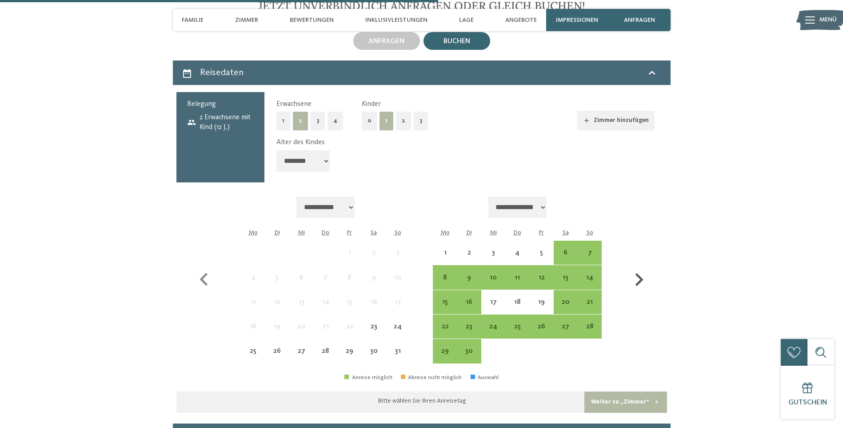
click at [630, 279] on icon "button" at bounding box center [639, 280] width 26 height 26
select select "**********"
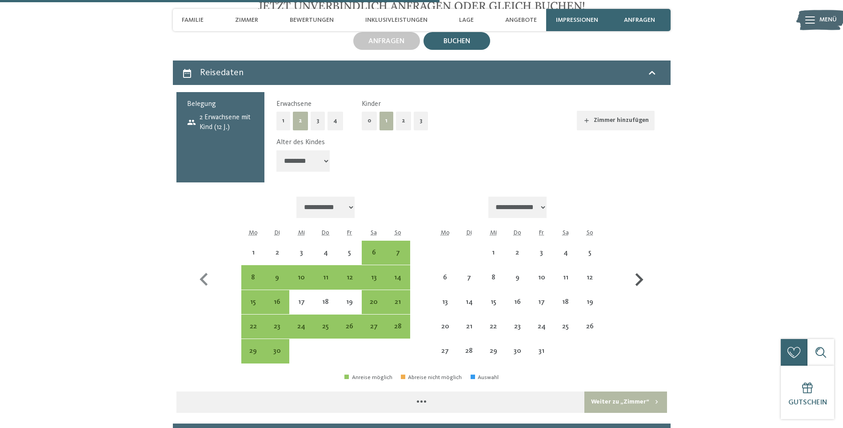
scroll to position [2202, 0]
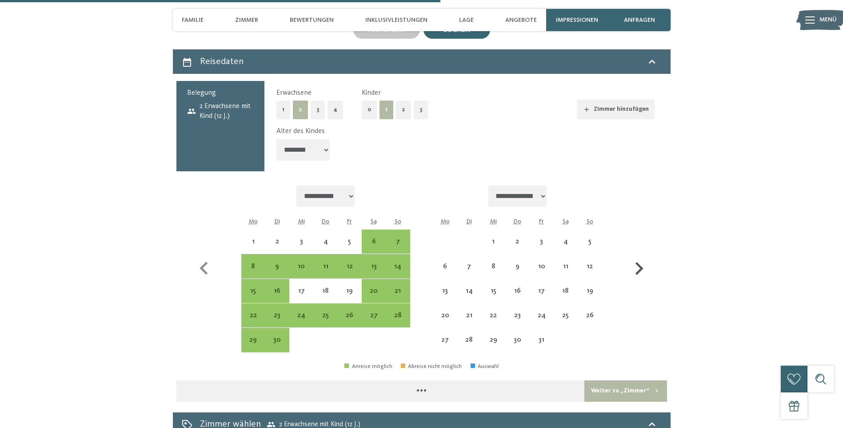
select select "**********"
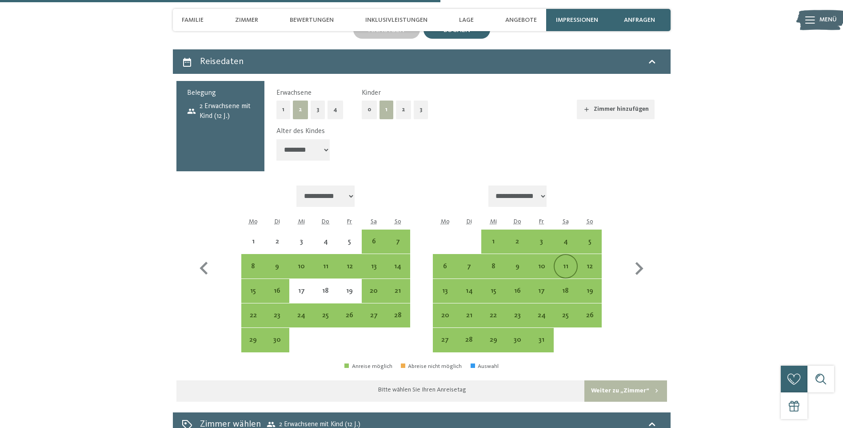
click at [568, 266] on div "11" at bounding box center [566, 274] width 22 height 22
select select "**********"
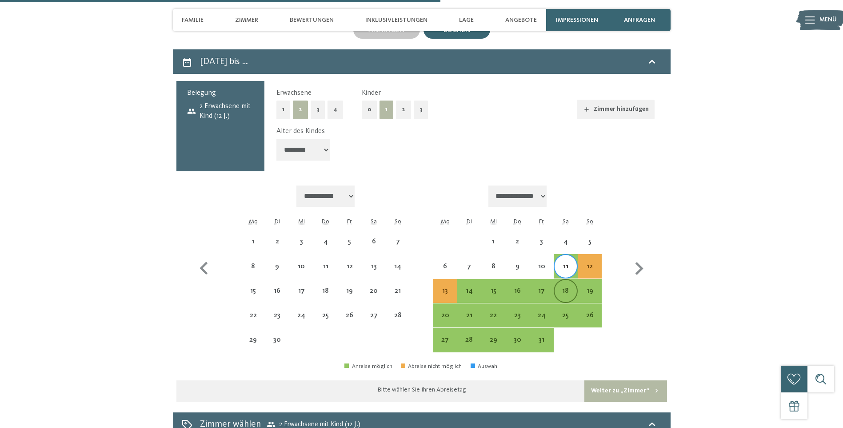
click at [563, 289] on div "18" at bounding box center [566, 298] width 22 height 22
select select "**********"
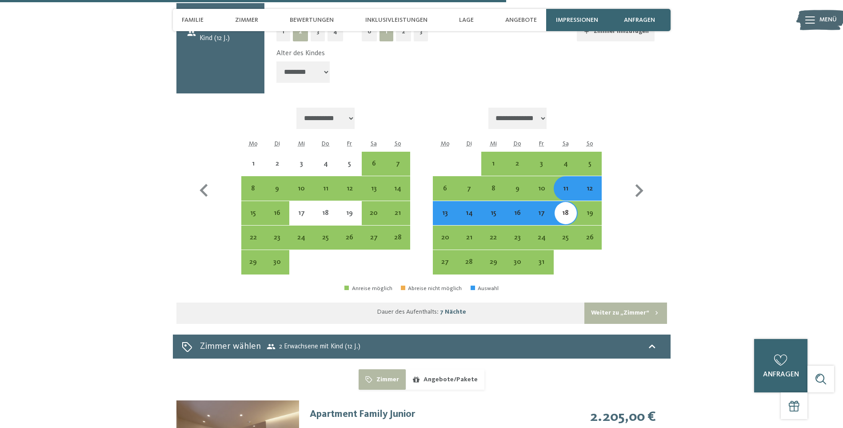
click at [619, 308] on button "Weiter zu „Zimmer“" at bounding box center [625, 312] width 82 height 21
select select "**********"
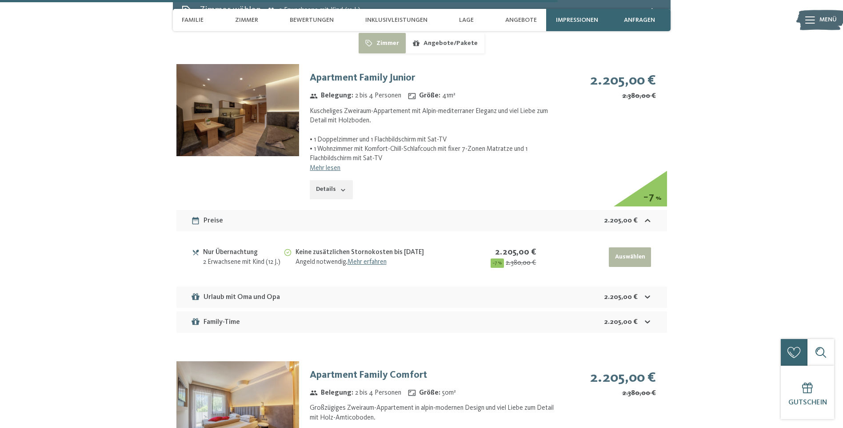
scroll to position [2285, 0]
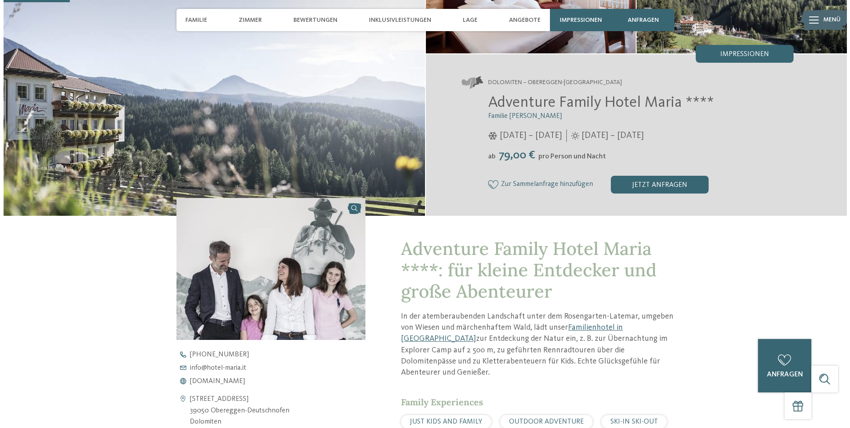
scroll to position [100, 0]
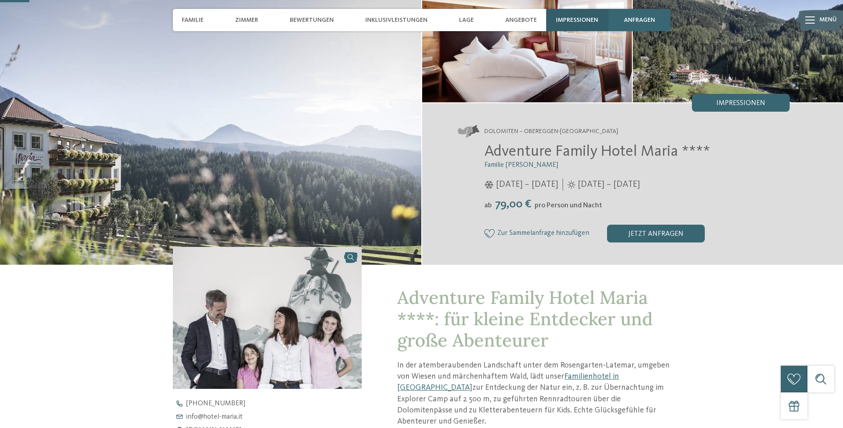
click at [574, 22] on span "Impressionen" at bounding box center [577, 20] width 42 height 8
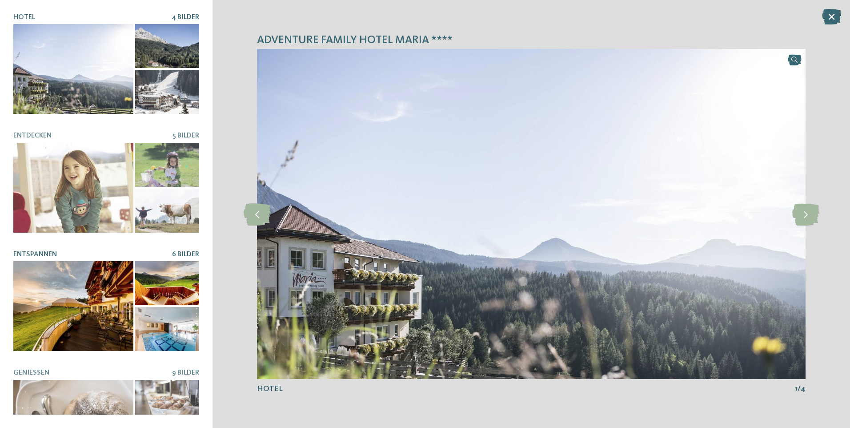
click at [177, 321] on div at bounding box center [167, 329] width 64 height 44
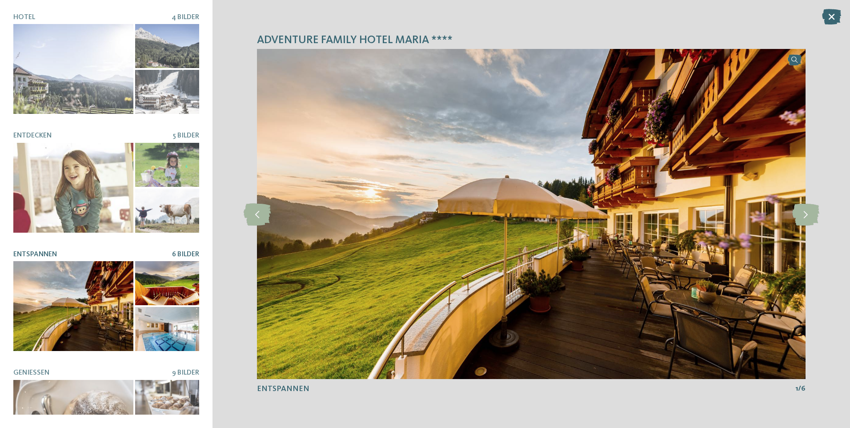
click at [179, 333] on div at bounding box center [167, 329] width 64 height 44
click at [825, 214] on div "Adventure Family Hotel Maria **** slide 1 of 4 1" at bounding box center [530, 214] width 637 height 428
click at [818, 221] on icon at bounding box center [805, 214] width 27 height 22
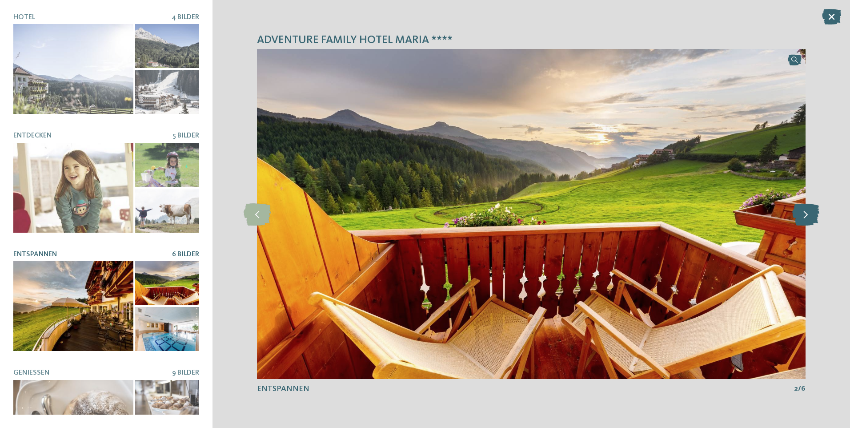
click at [817, 220] on icon at bounding box center [805, 214] width 27 height 22
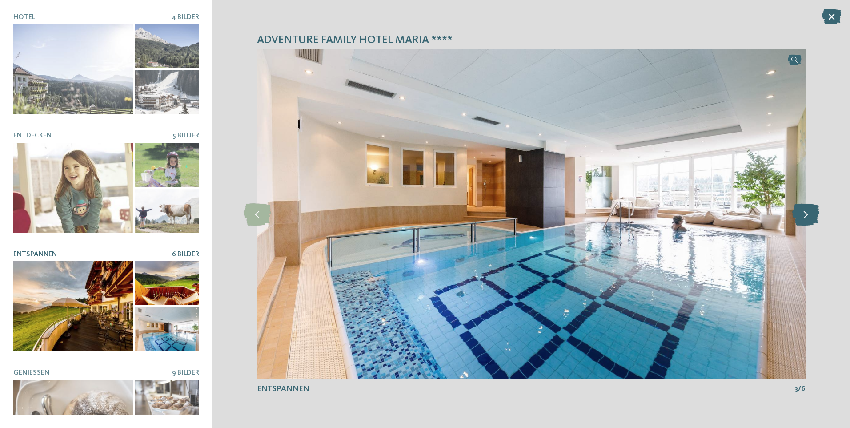
click at [817, 220] on icon at bounding box center [805, 214] width 27 height 22
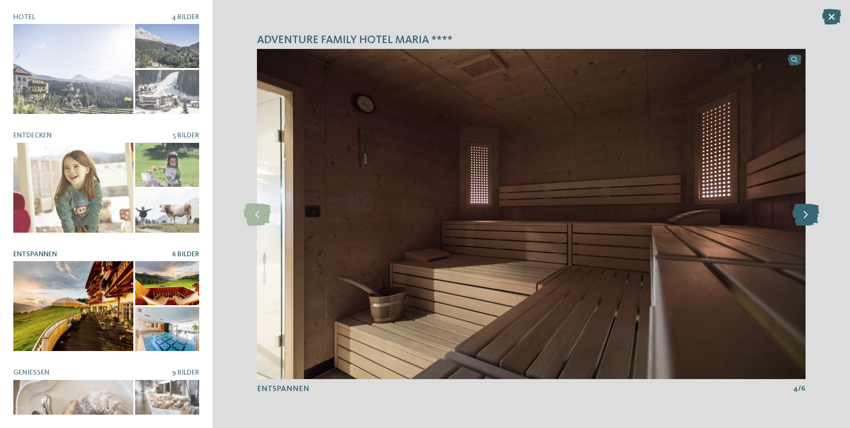
click at [817, 220] on icon at bounding box center [805, 214] width 27 height 22
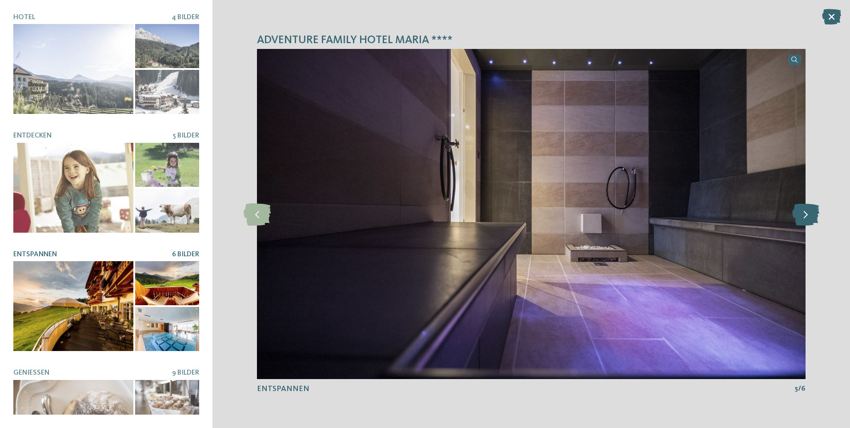
click at [817, 220] on icon at bounding box center [805, 214] width 27 height 22
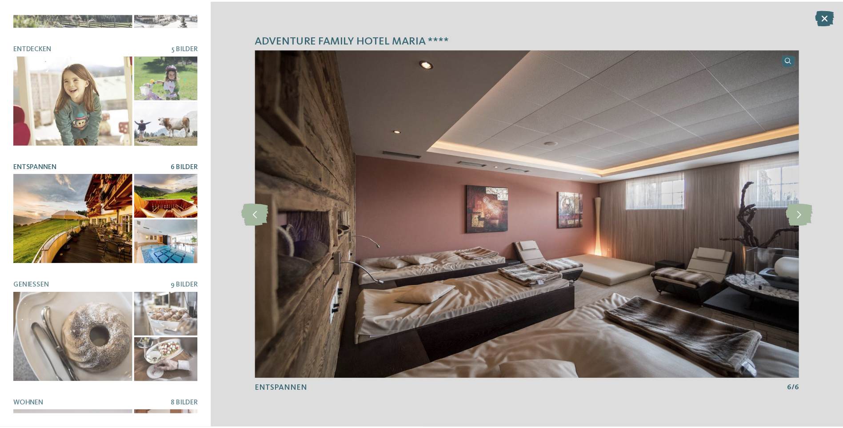
scroll to position [0, 0]
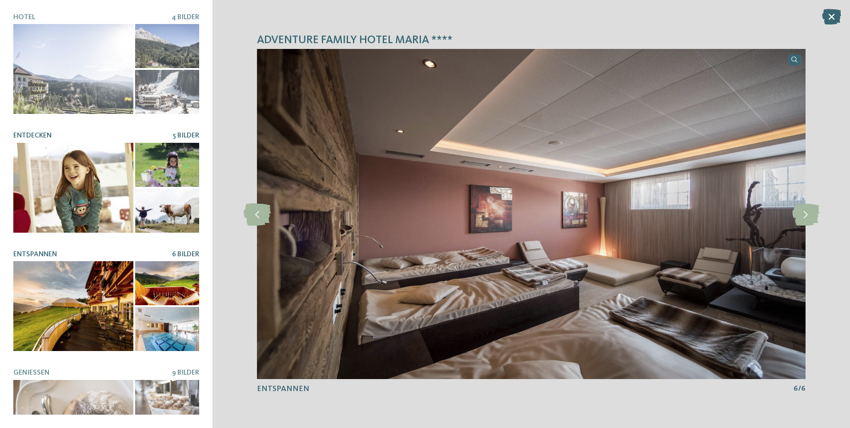
click at [171, 201] on div at bounding box center [167, 210] width 64 height 44
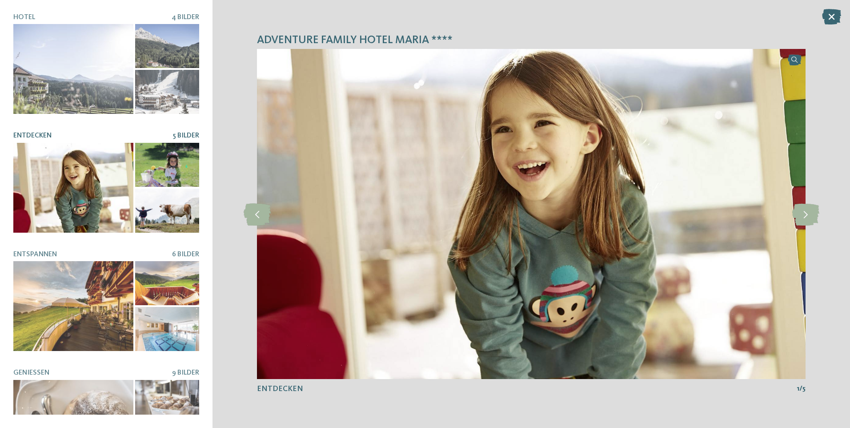
click at [172, 160] on div at bounding box center [167, 165] width 64 height 44
click at [159, 151] on div at bounding box center [167, 165] width 64 height 44
drag, startPoint x: 171, startPoint y: 216, endPoint x: 175, endPoint y: 196, distance: 20.4
click at [171, 216] on div at bounding box center [167, 210] width 64 height 44
click at [802, 212] on icon at bounding box center [805, 214] width 27 height 22
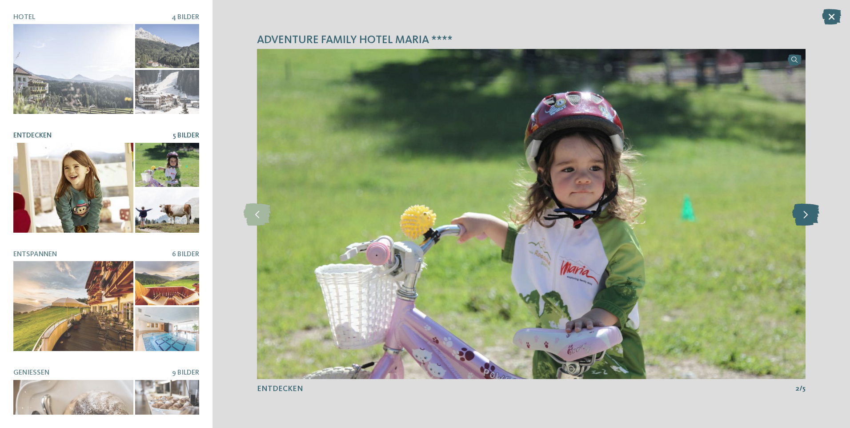
click at [804, 212] on icon at bounding box center [805, 214] width 27 height 22
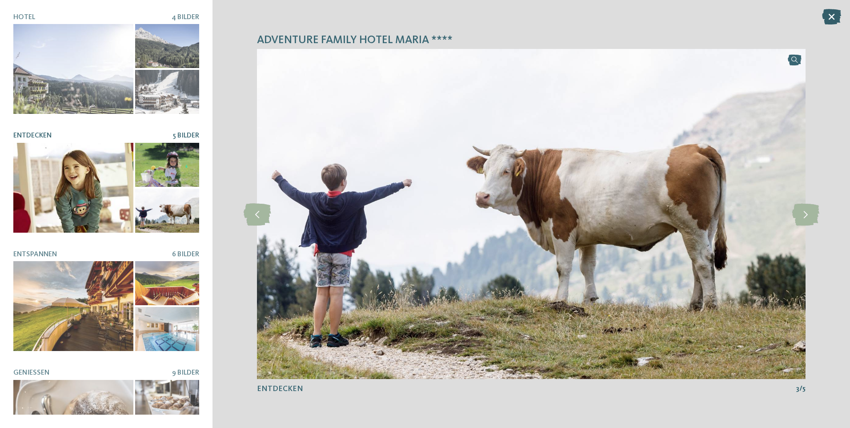
click at [835, 24] on icon at bounding box center [831, 17] width 19 height 16
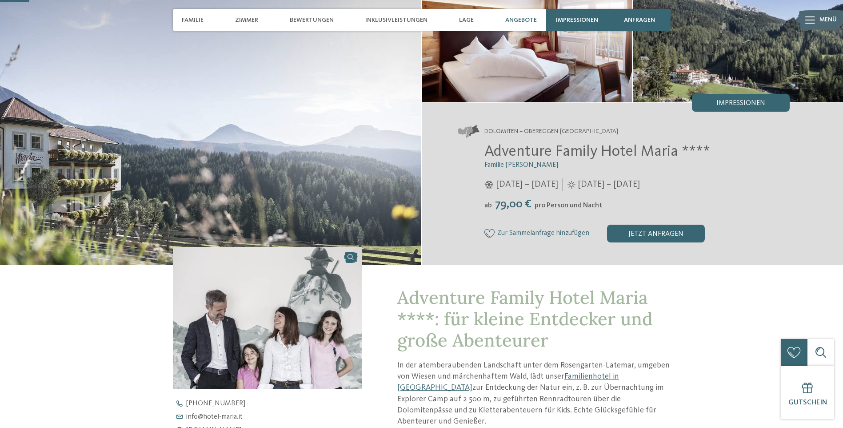
click at [518, 23] on span "Angebote" at bounding box center [521, 20] width 32 height 8
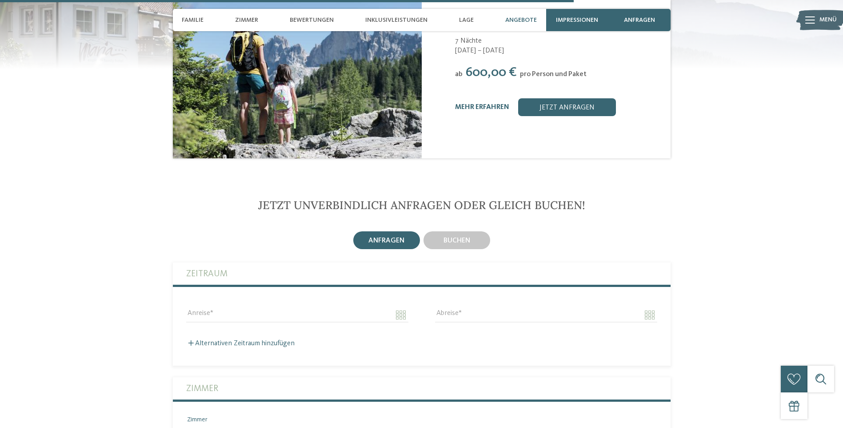
scroll to position [1970, 0]
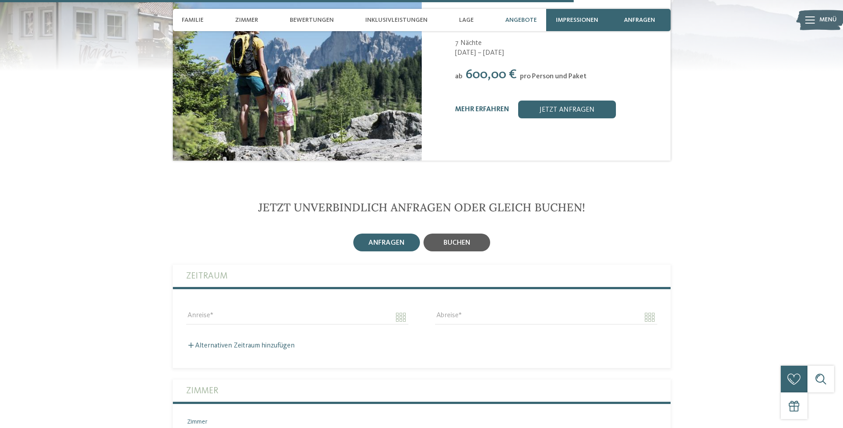
click at [456, 239] on span "buchen" at bounding box center [457, 242] width 27 height 7
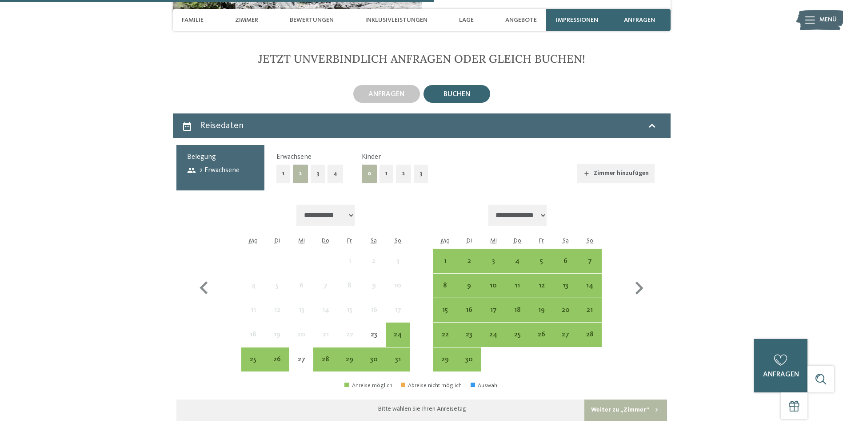
scroll to position [2148, 0]
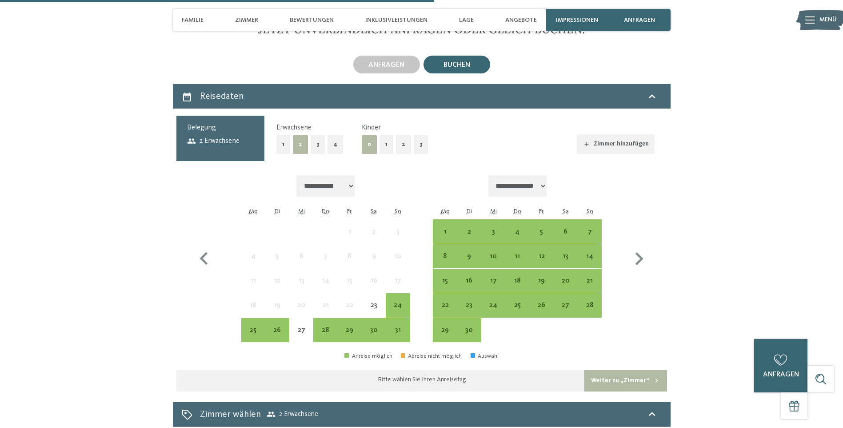
click at [381, 135] on button "1" at bounding box center [387, 144] width 14 height 18
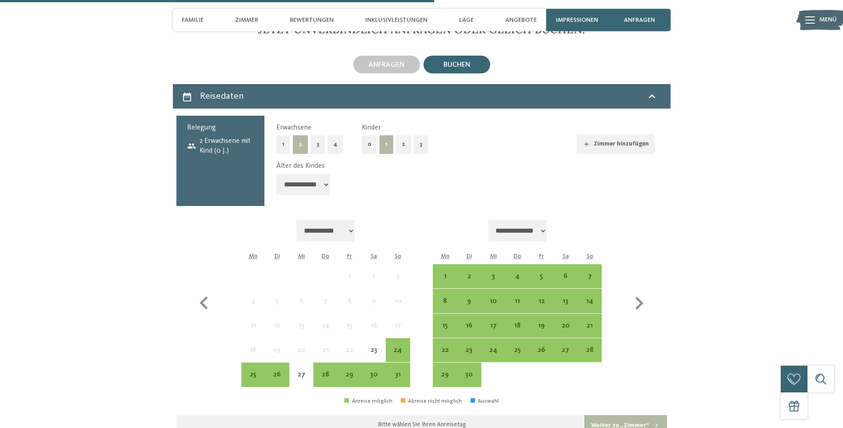
click at [547, 220] on select "**********" at bounding box center [517, 230] width 59 height 21
drag, startPoint x: 656, startPoint y: 188, endPoint x: 661, endPoint y: 192, distance: 6.6
click at [656, 188] on div "**********" at bounding box center [465, 161] width 402 height 90
click at [641, 296] on icon "button" at bounding box center [640, 302] width 8 height 13
select select "**********"
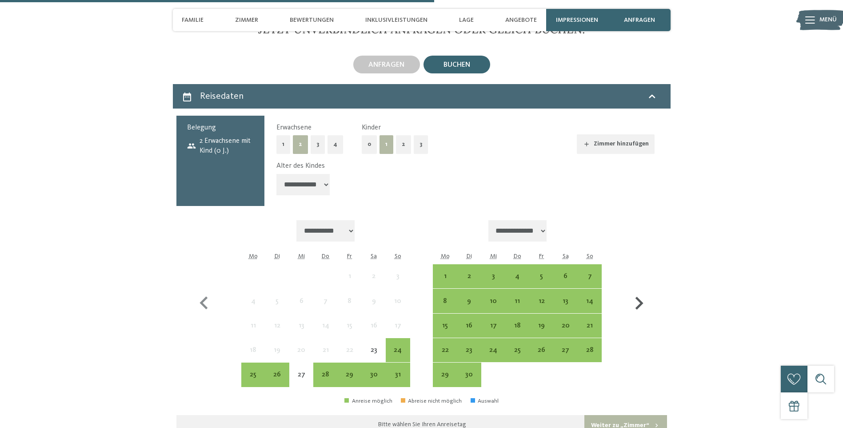
select select "**********"
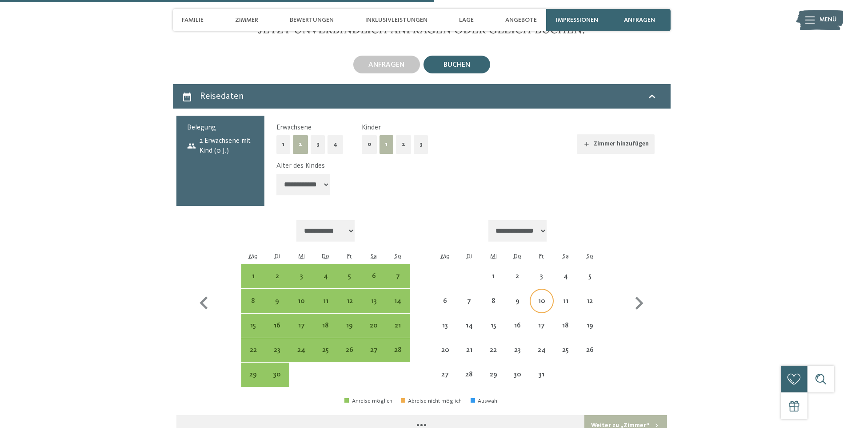
select select "**********"
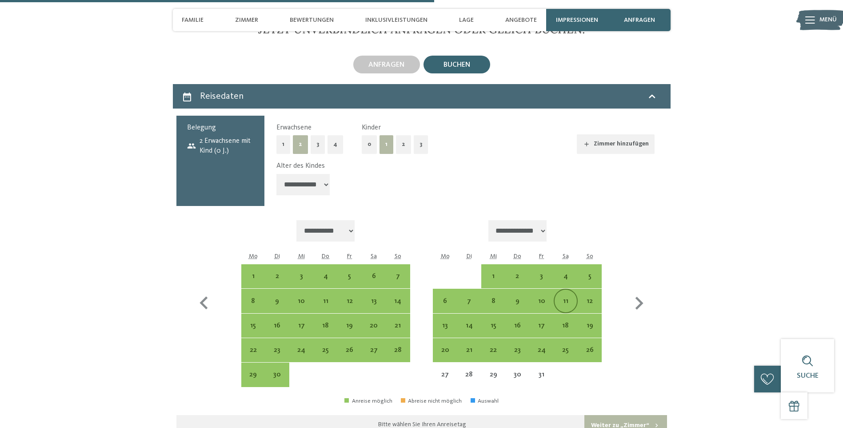
click at [560, 297] on div "11" at bounding box center [566, 308] width 22 height 22
select select "**********"
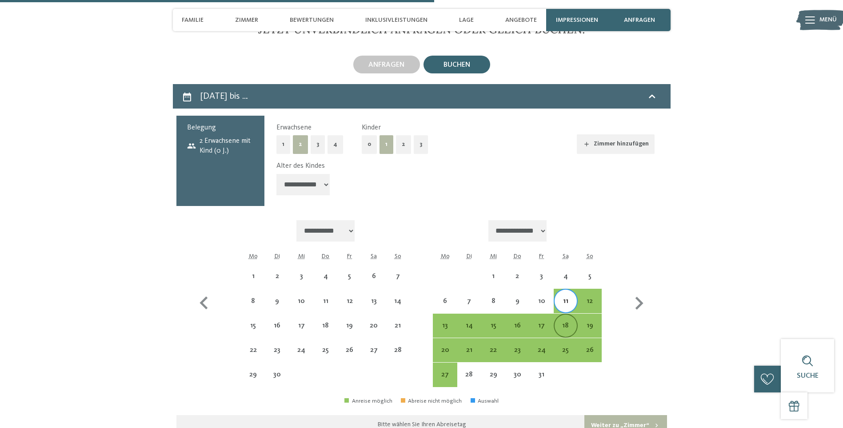
click at [562, 314] on div "18" at bounding box center [566, 325] width 22 height 22
select select "**********"
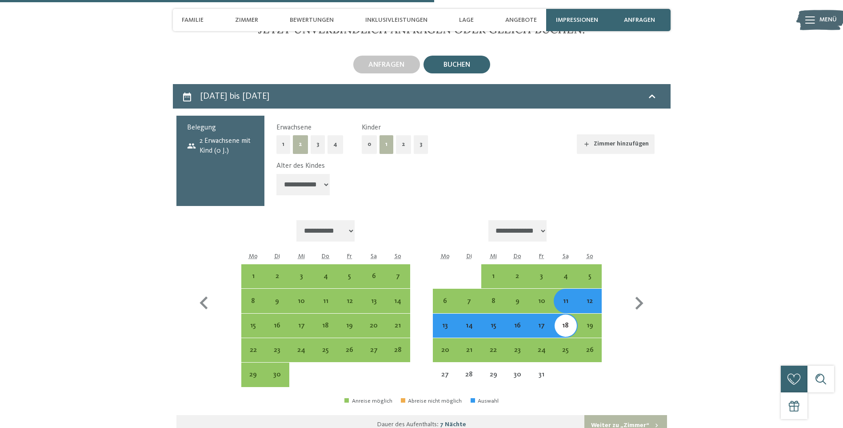
click at [312, 174] on select "**********" at bounding box center [302, 184] width 53 height 21
select select "**"
click at [276, 174] on select "**********" at bounding box center [302, 184] width 53 height 21
select select "**********"
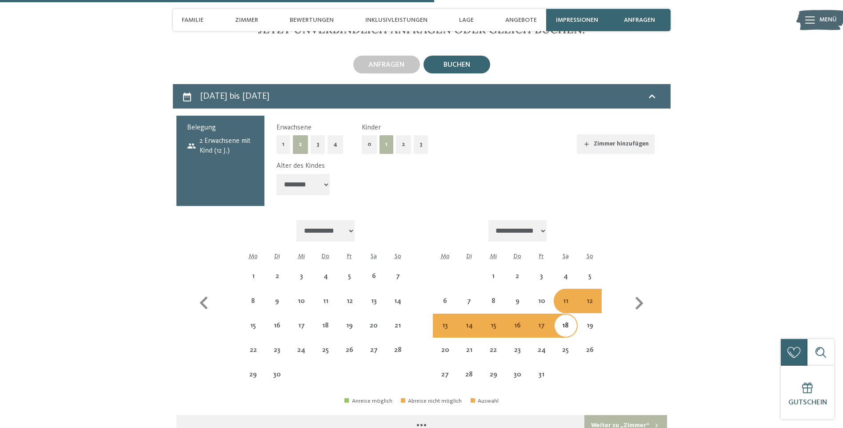
select select "**********"
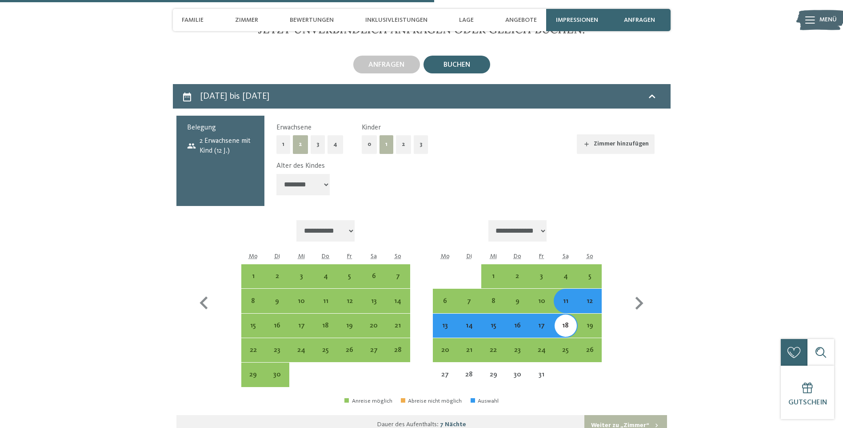
click at [626, 417] on button "Weiter zu „Zimmer“" at bounding box center [625, 425] width 82 height 21
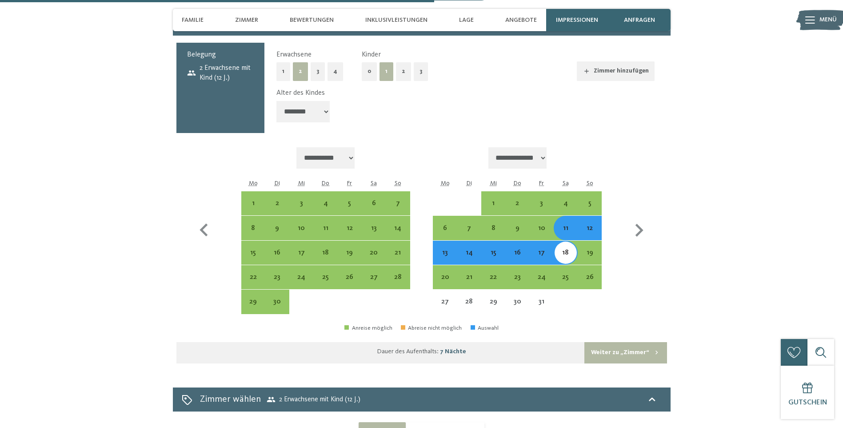
select select "**********"
